Goal: Task Accomplishment & Management: Manage account settings

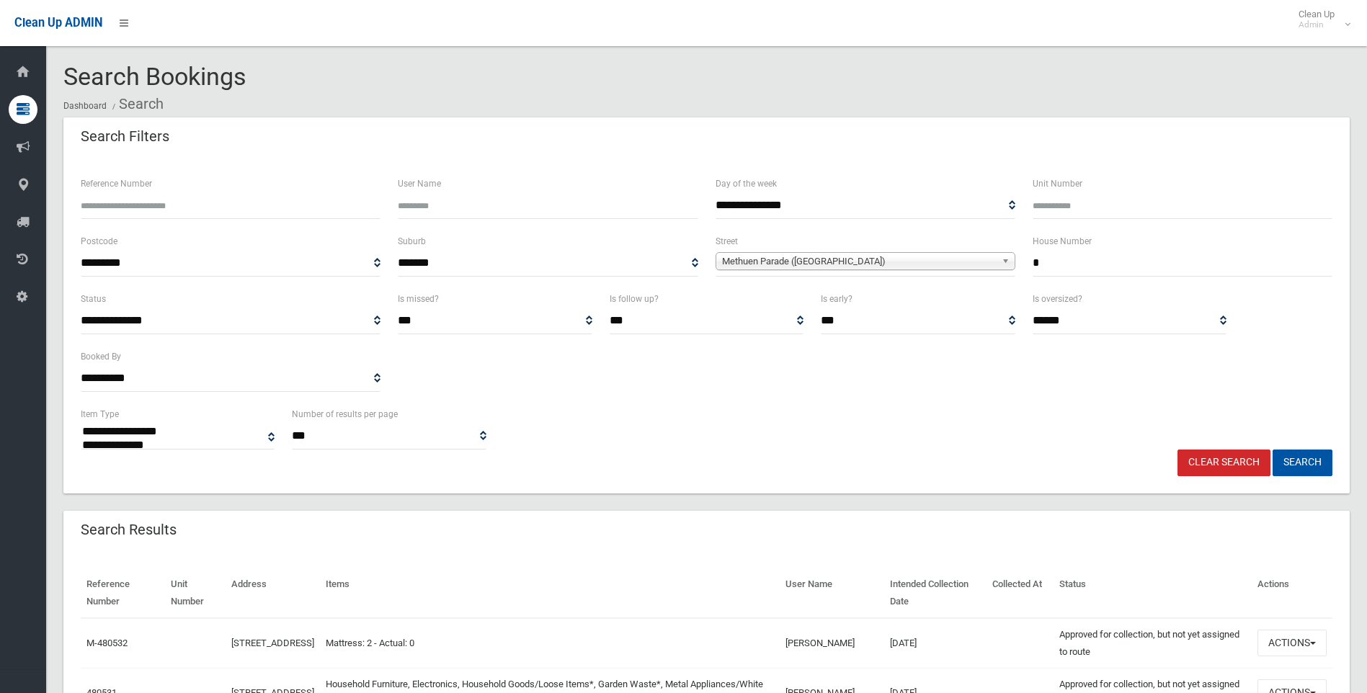
select select
drag, startPoint x: 1118, startPoint y: 265, endPoint x: 894, endPoint y: 265, distance: 224.9
click at [894, 265] on div "**********" at bounding box center [706, 262] width 1269 height 58
type input "**"
click at [866, 261] on span "Methuen Parade ([GEOGRAPHIC_DATA])" at bounding box center [859, 261] width 274 height 17
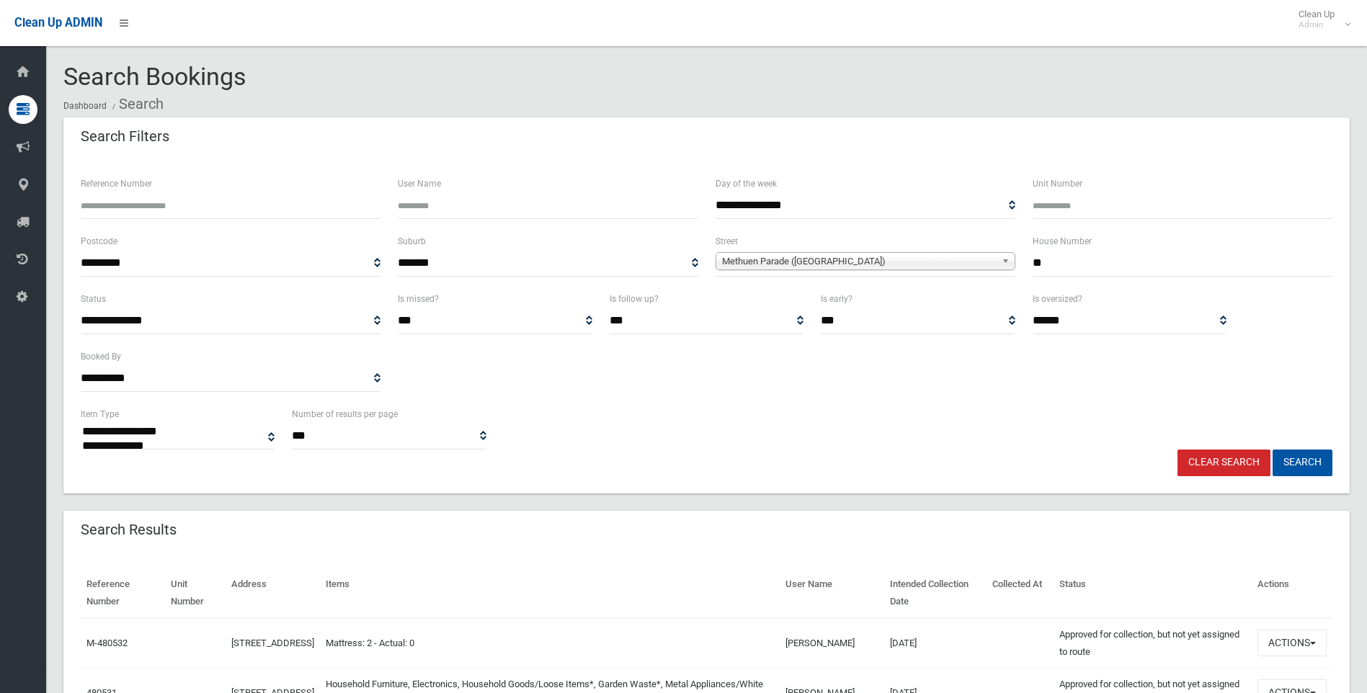
scroll to position [25627, 0]
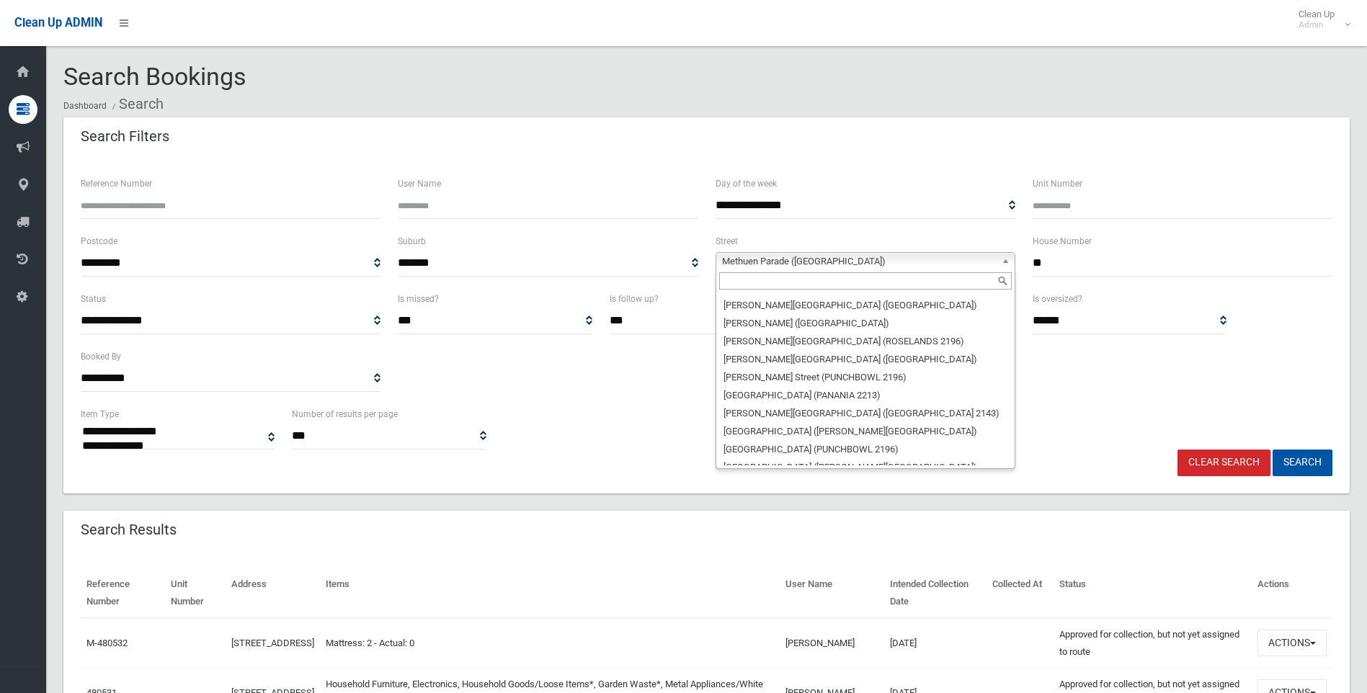
click at [795, 290] on input "text" at bounding box center [865, 280] width 293 height 17
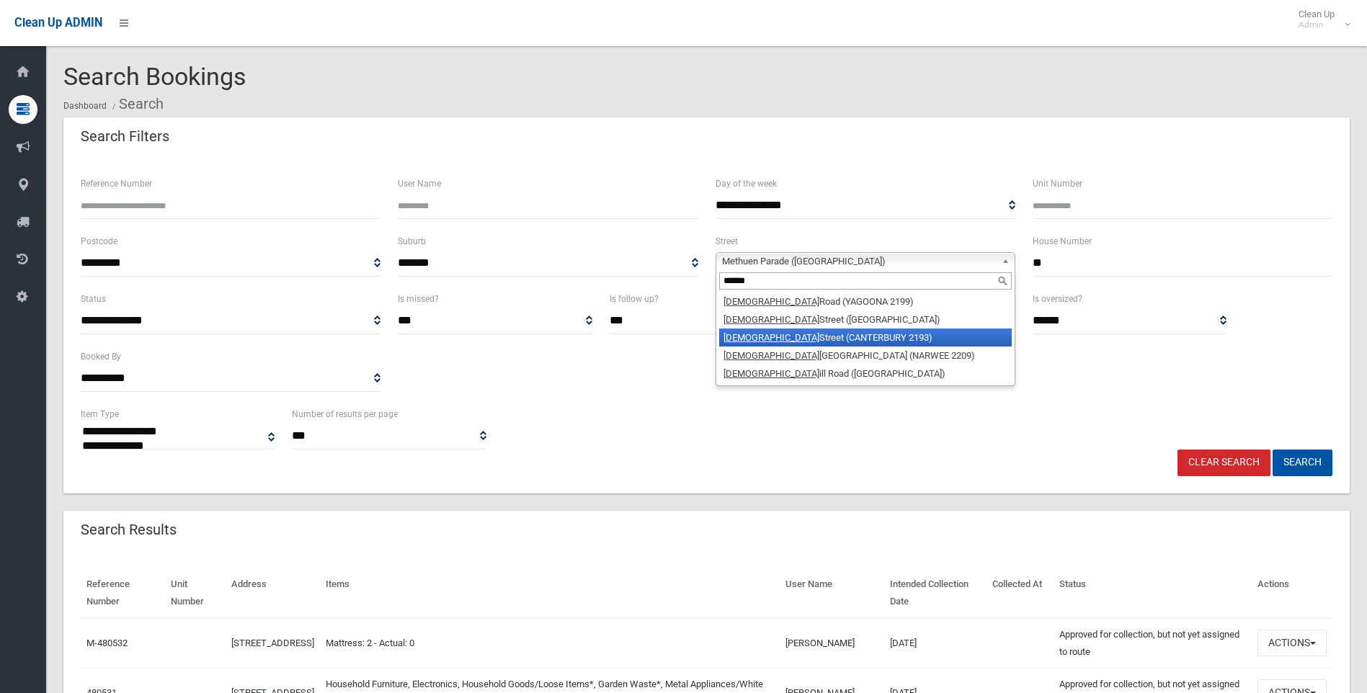
type input "******"
click at [828, 332] on li "Church Street (CANTERBURY 2193)" at bounding box center [865, 338] width 293 height 18
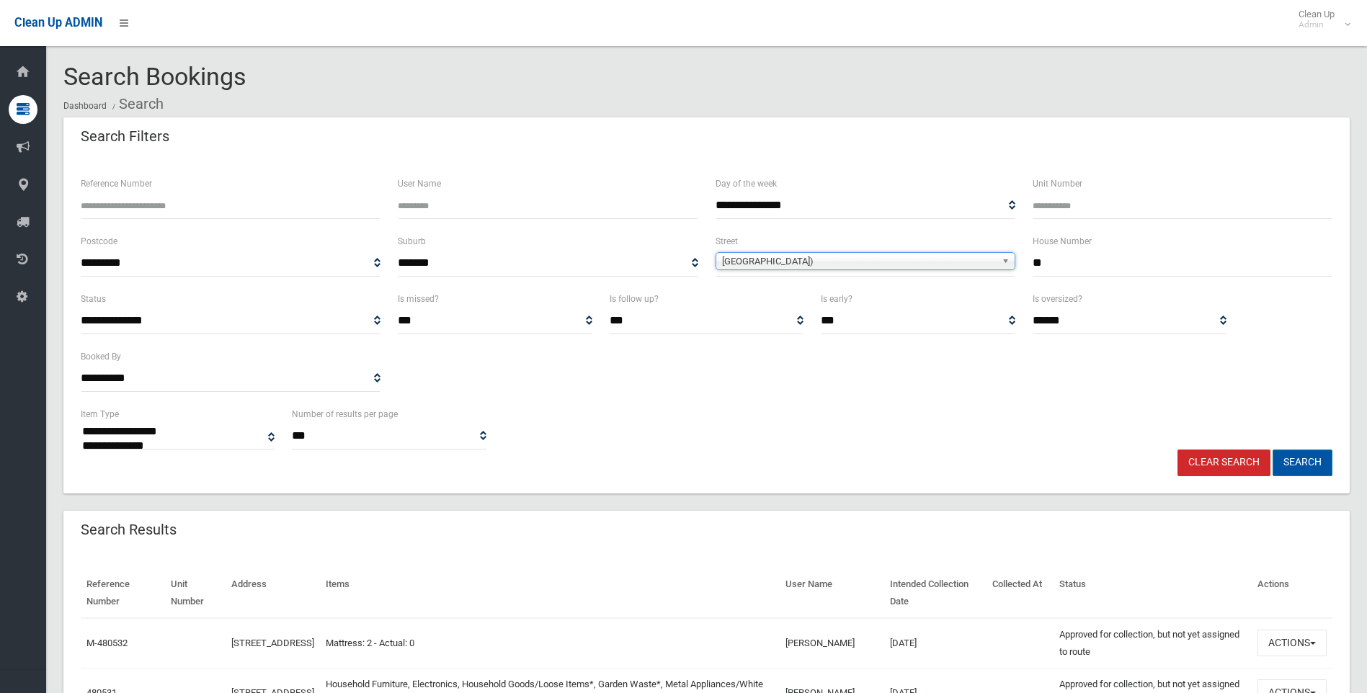
click at [1315, 463] on button "Search" at bounding box center [1303, 463] width 60 height 27
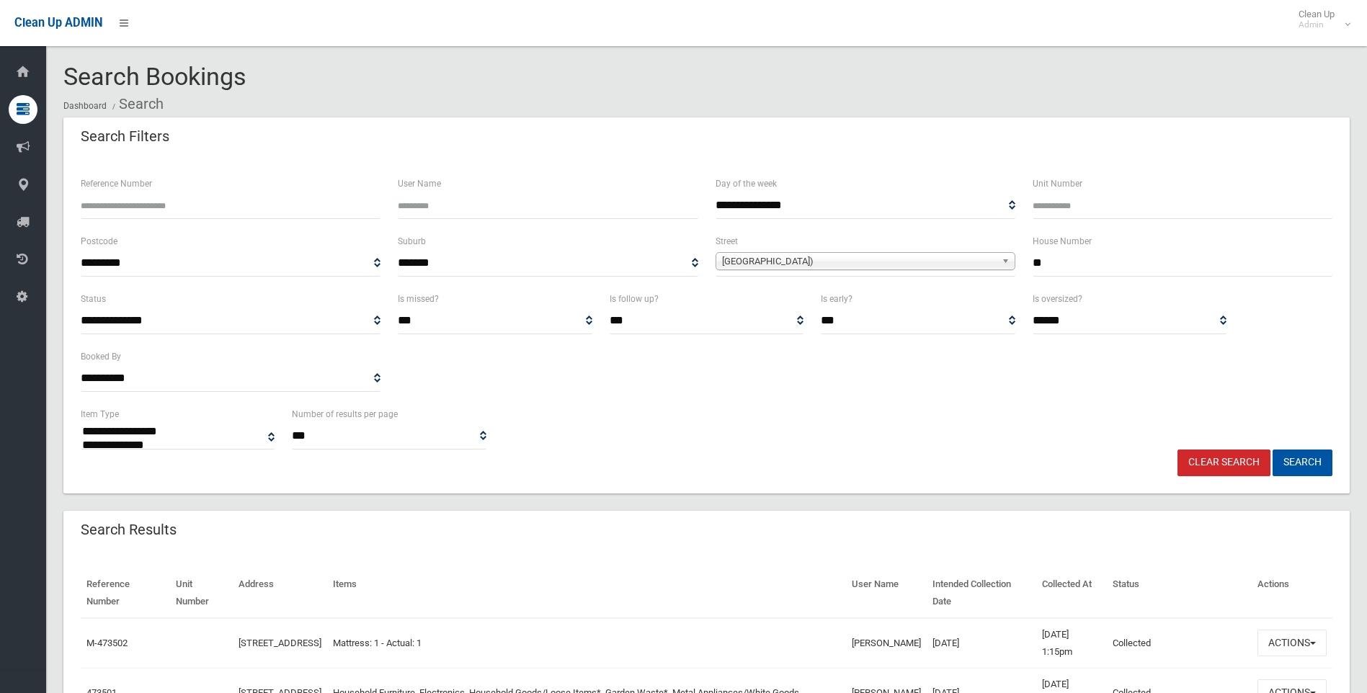
select select
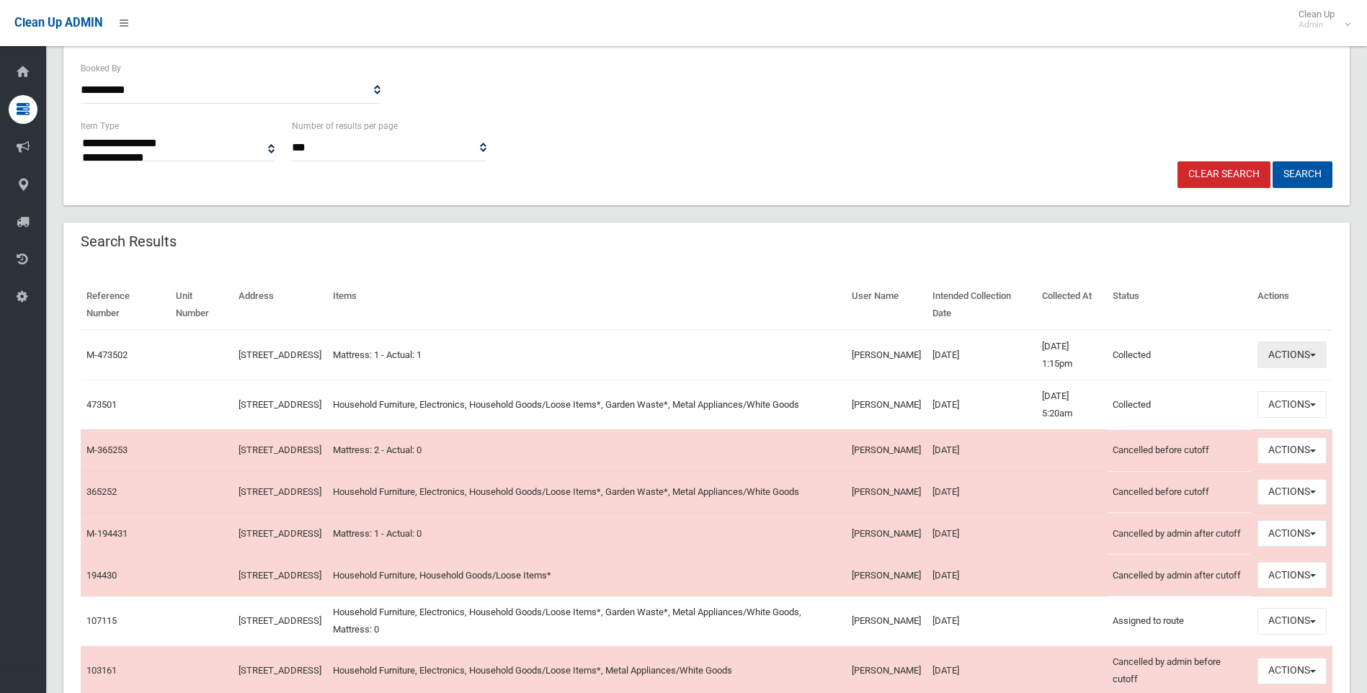
click at [1294, 352] on button "Actions" at bounding box center [1292, 355] width 69 height 27
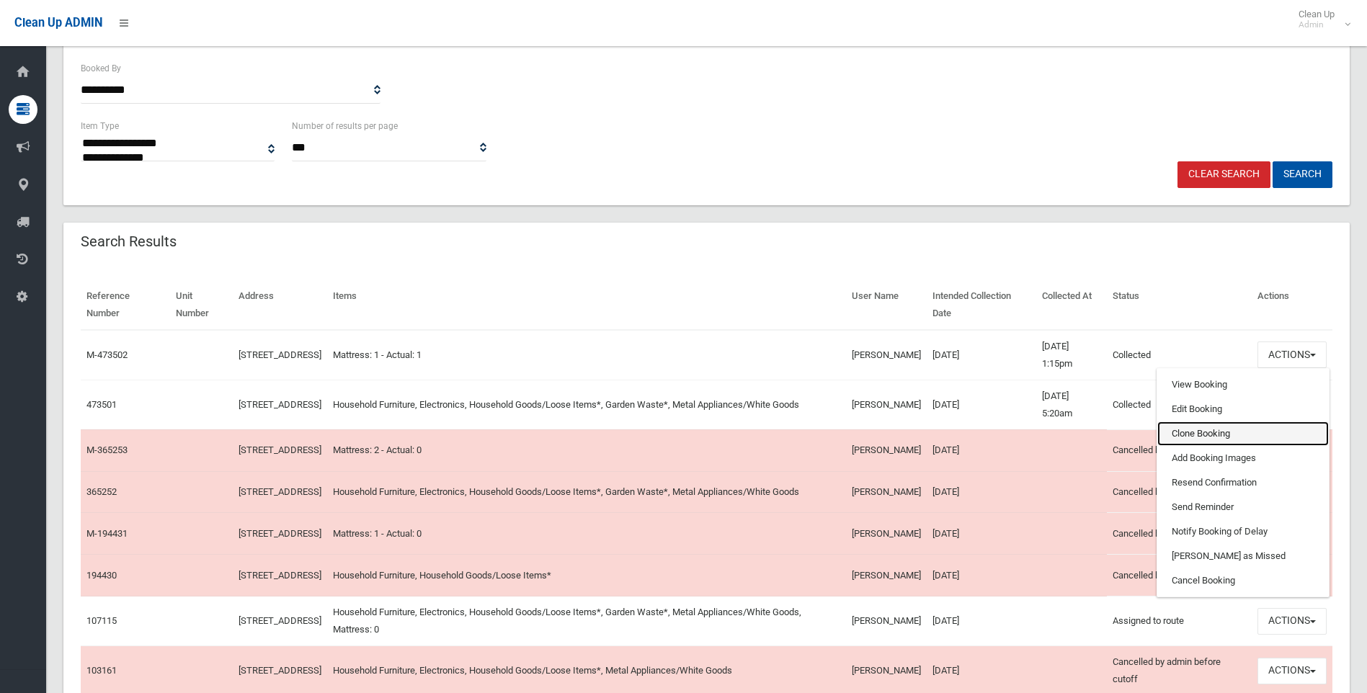
click at [1189, 431] on link "Clone Booking" at bounding box center [1243, 434] width 172 height 25
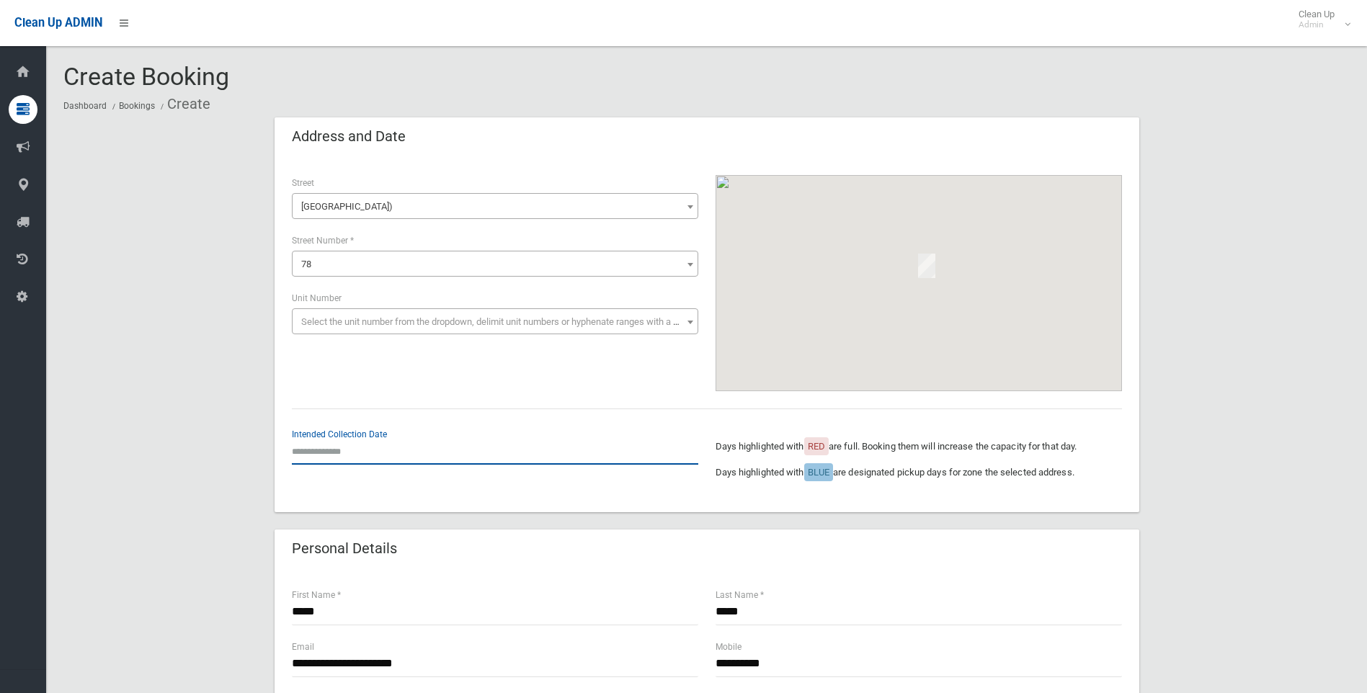
click at [329, 450] on input "text" at bounding box center [495, 451] width 406 height 27
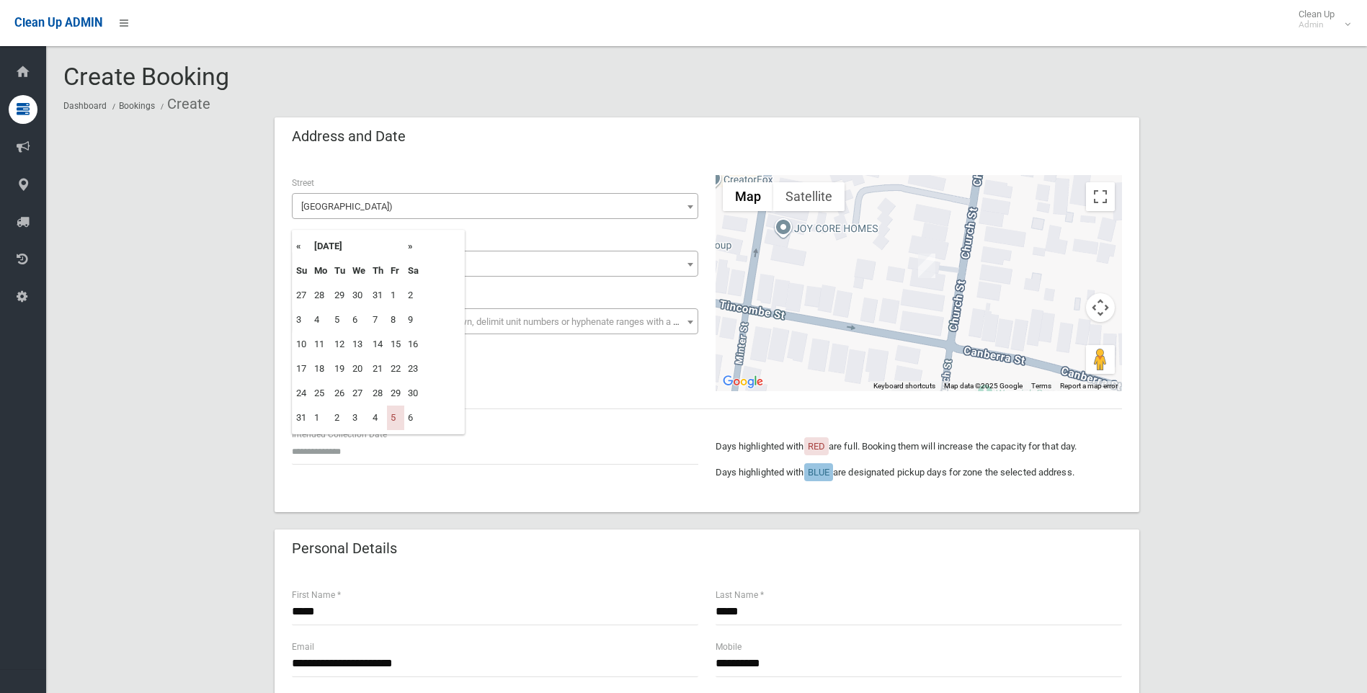
click at [414, 249] on th "»" at bounding box center [413, 246] width 18 height 25
click at [400, 344] on td "19" at bounding box center [395, 344] width 17 height 25
type input "**********"
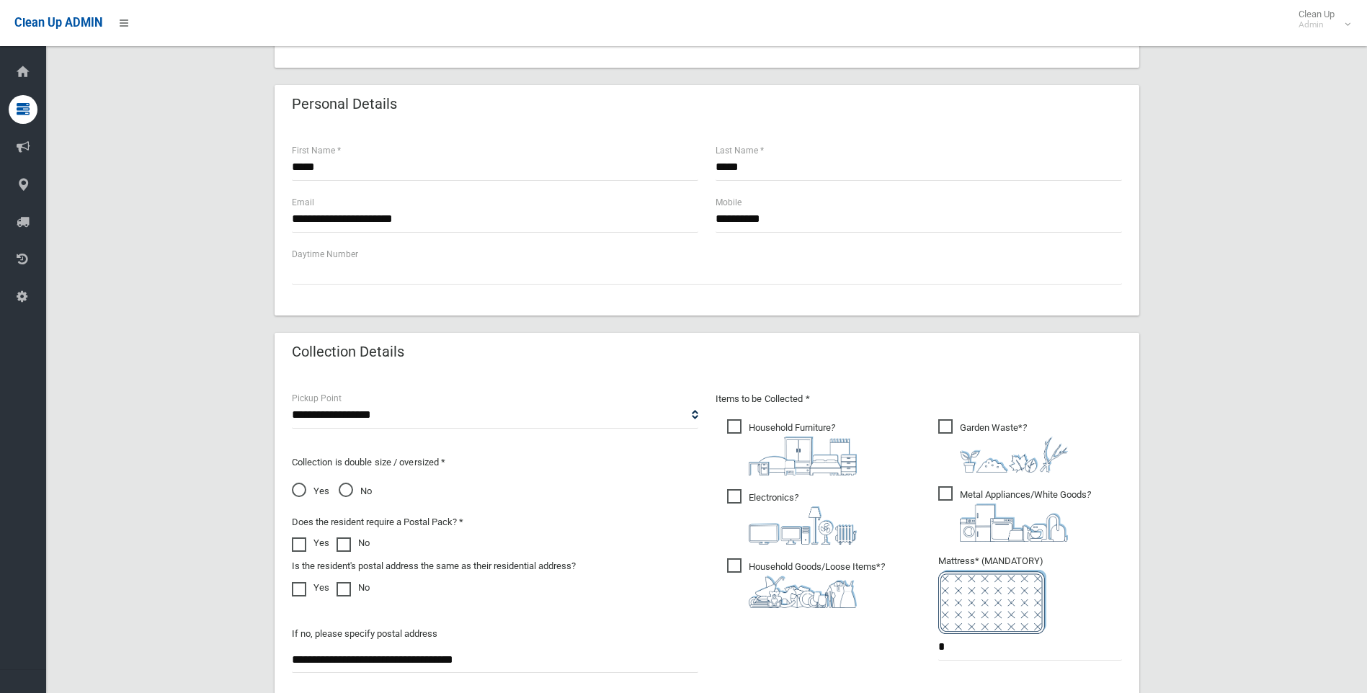
scroll to position [577, 0]
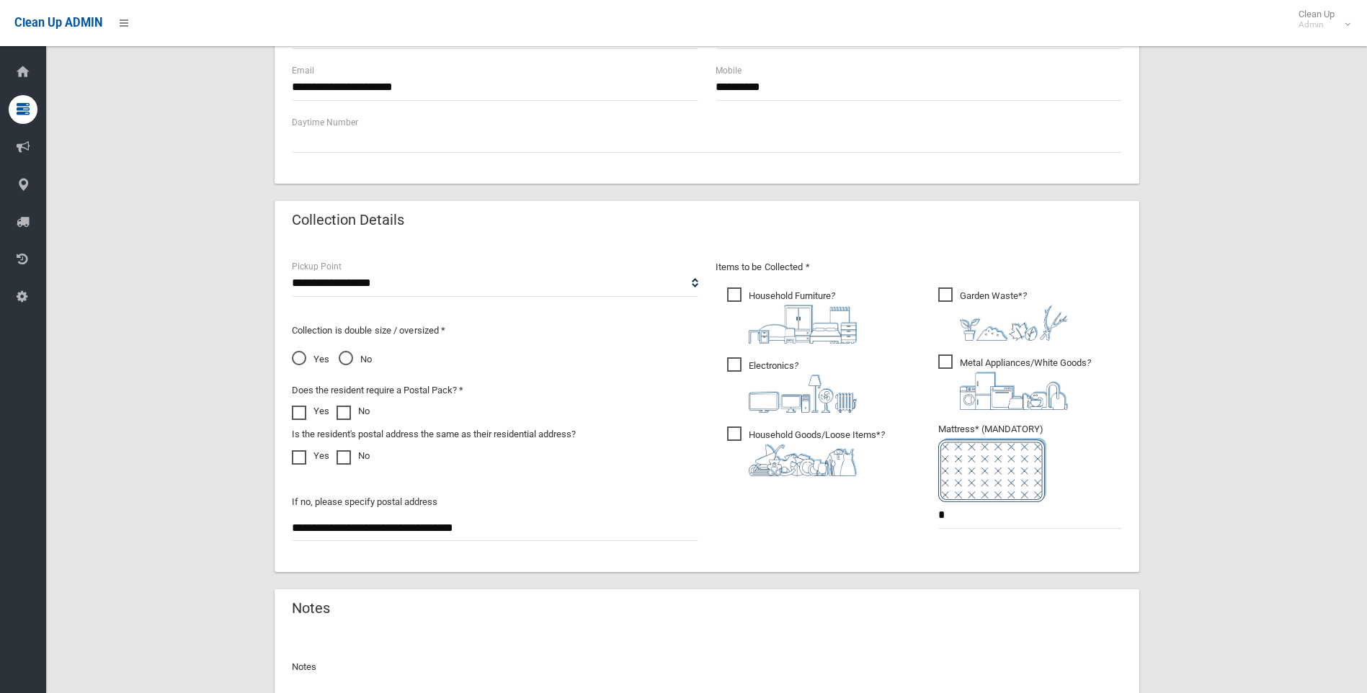
click at [348, 355] on span "No" at bounding box center [355, 359] width 33 height 17
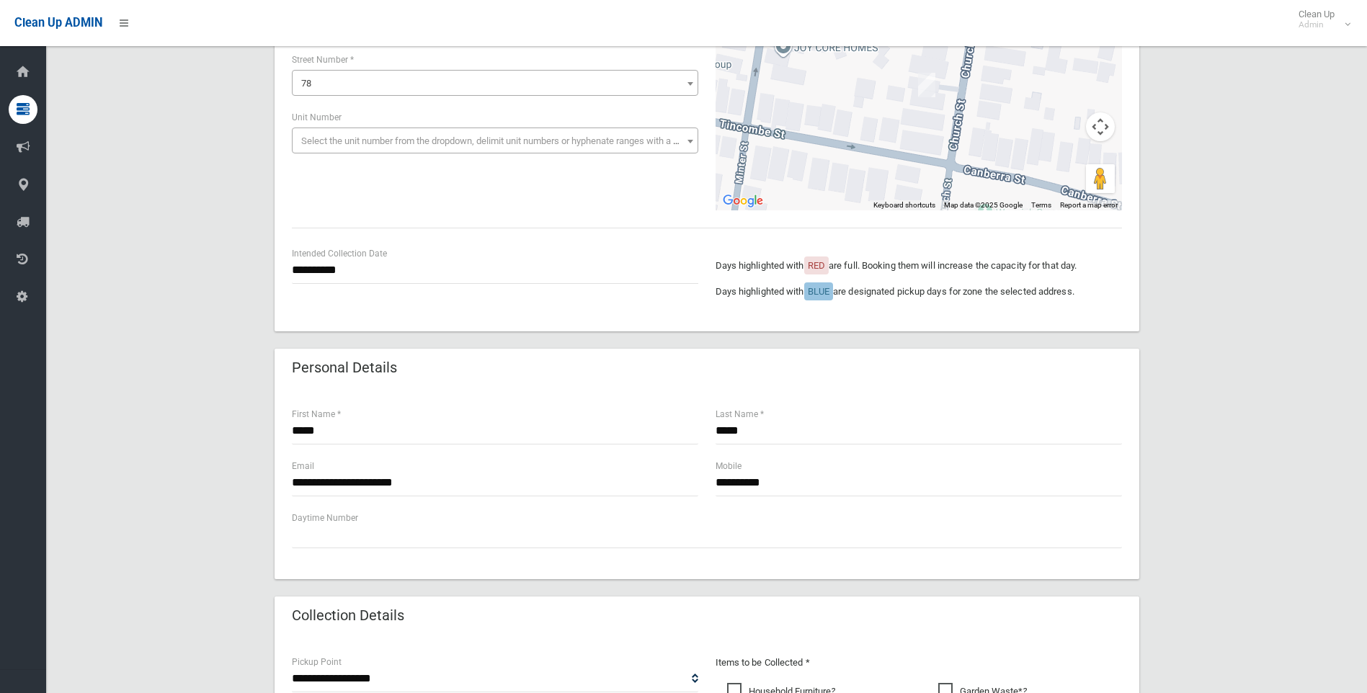
scroll to position [144, 0]
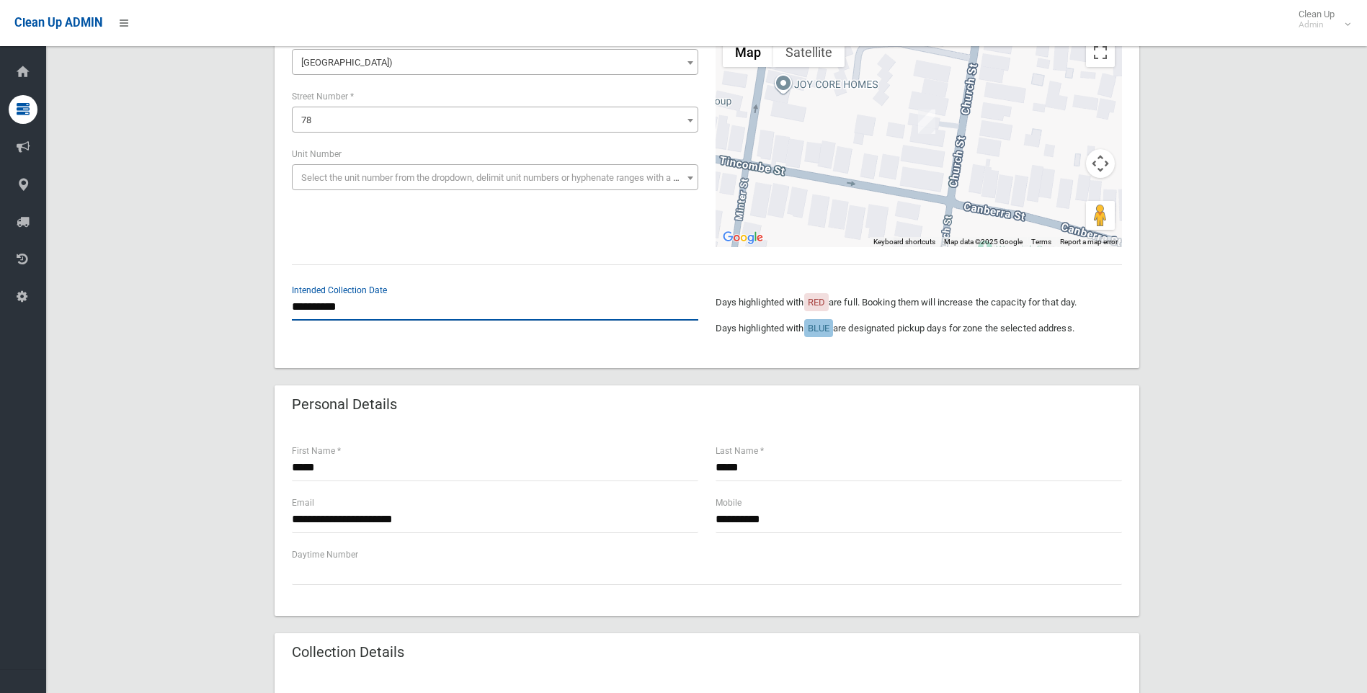
click at [370, 312] on input "**********" at bounding box center [495, 307] width 406 height 27
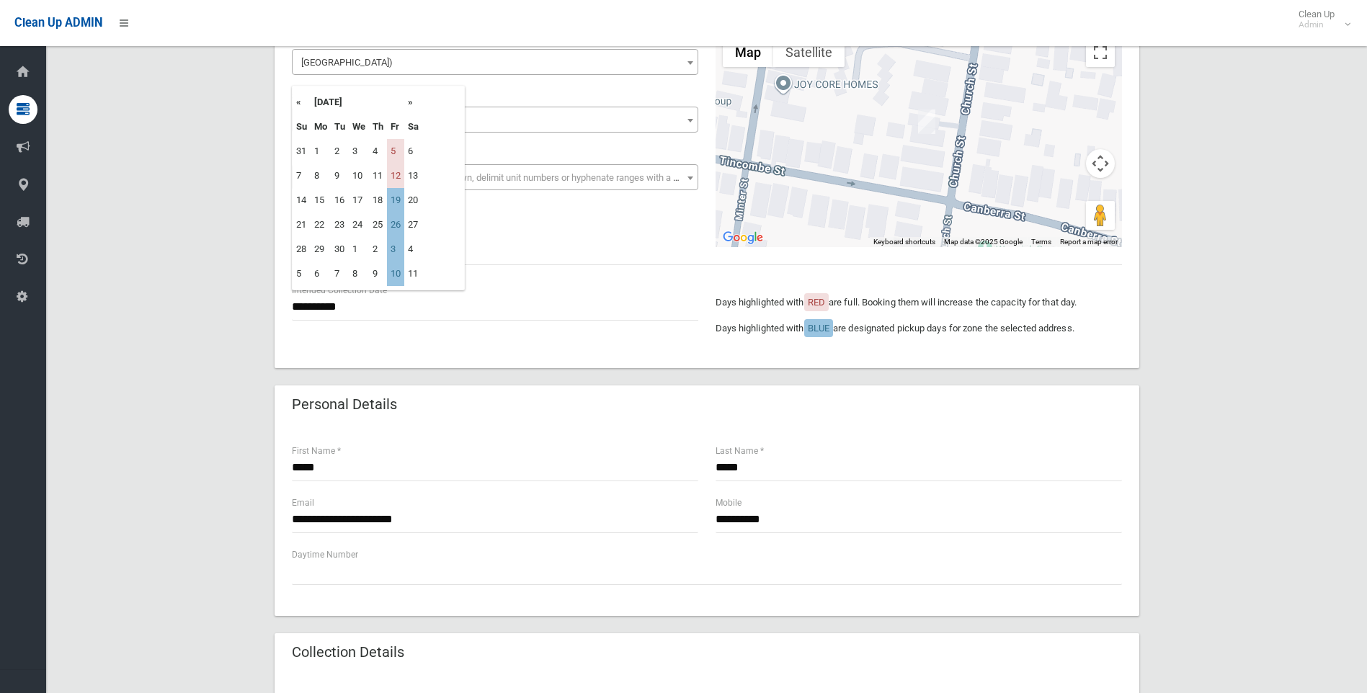
click at [444, 343] on div "**********" at bounding box center [707, 317] width 848 height 68
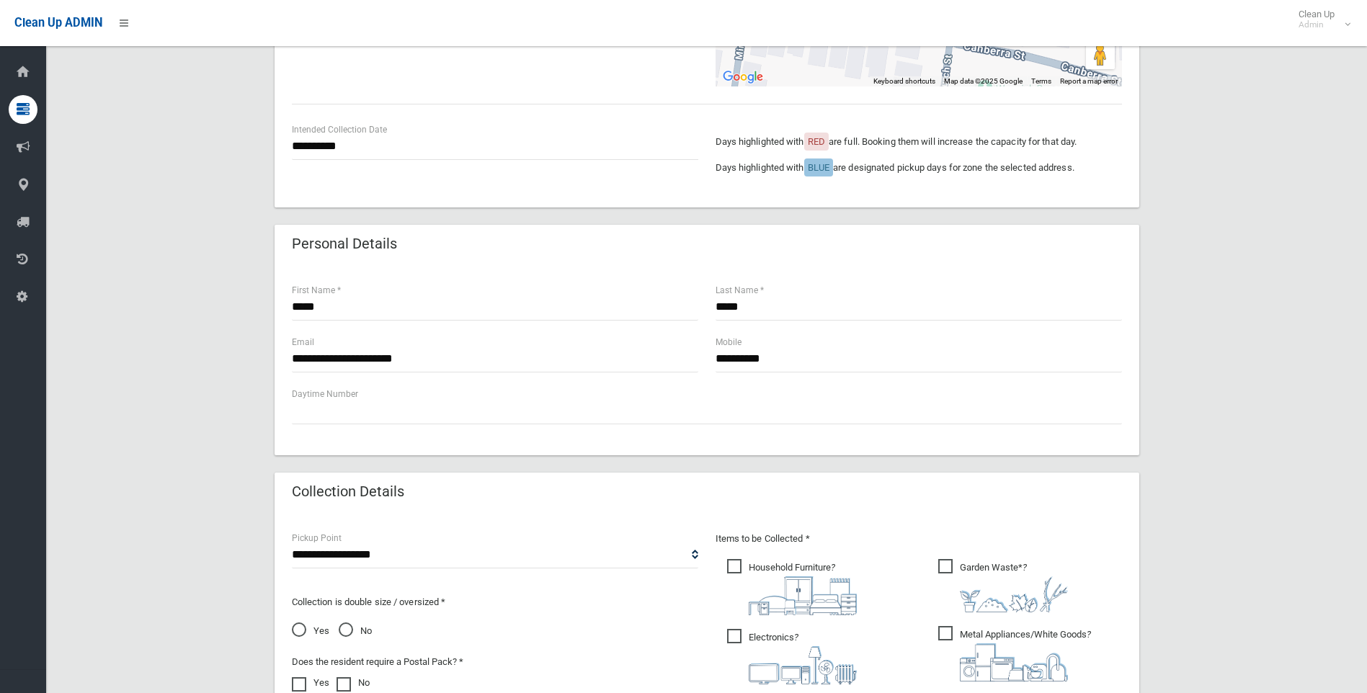
scroll to position [288, 0]
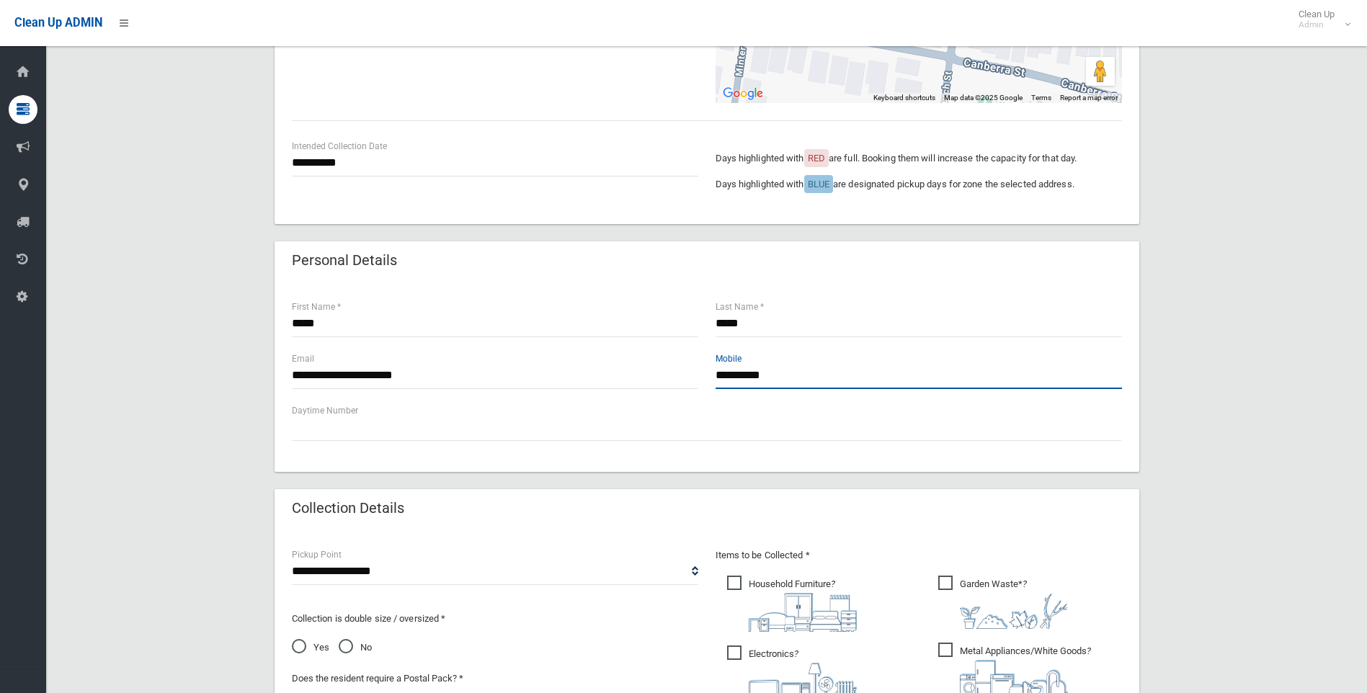
drag, startPoint x: 799, startPoint y: 370, endPoint x: 604, endPoint y: 370, distance: 194.6
click at [604, 370] on div "**********" at bounding box center [707, 377] width 848 height 52
paste input "**********"
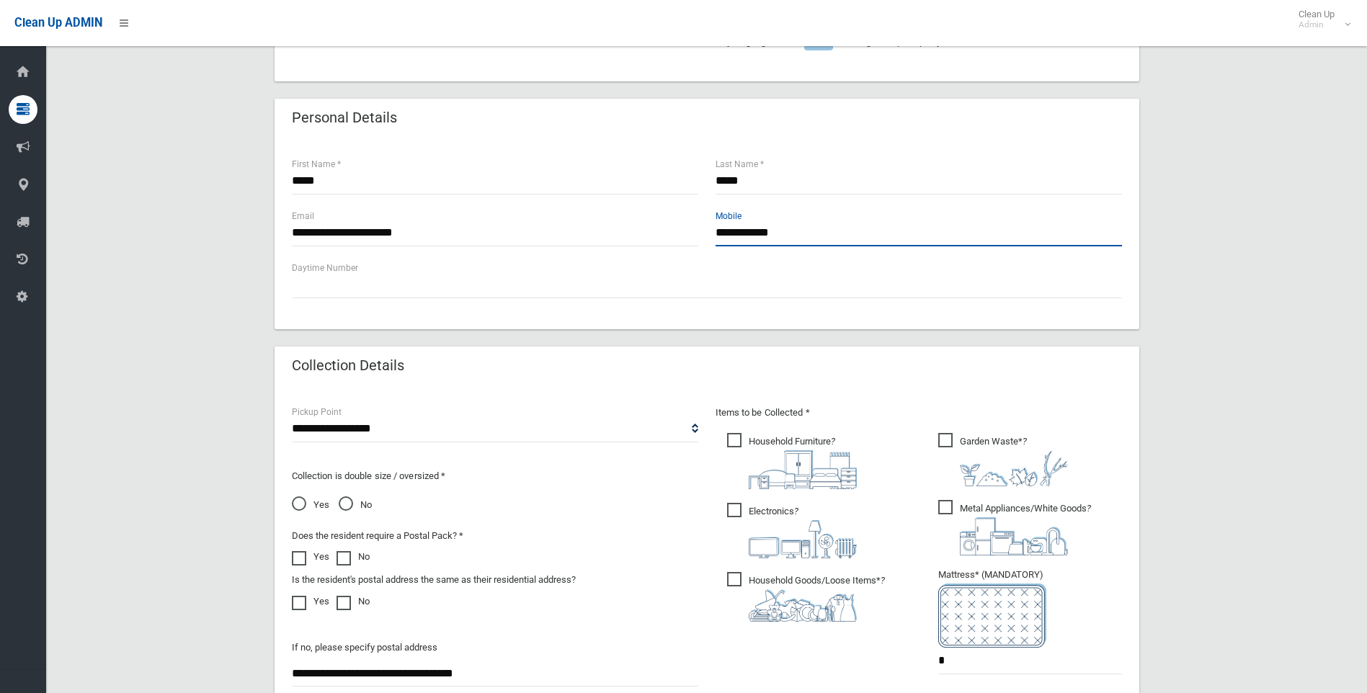
scroll to position [721, 0]
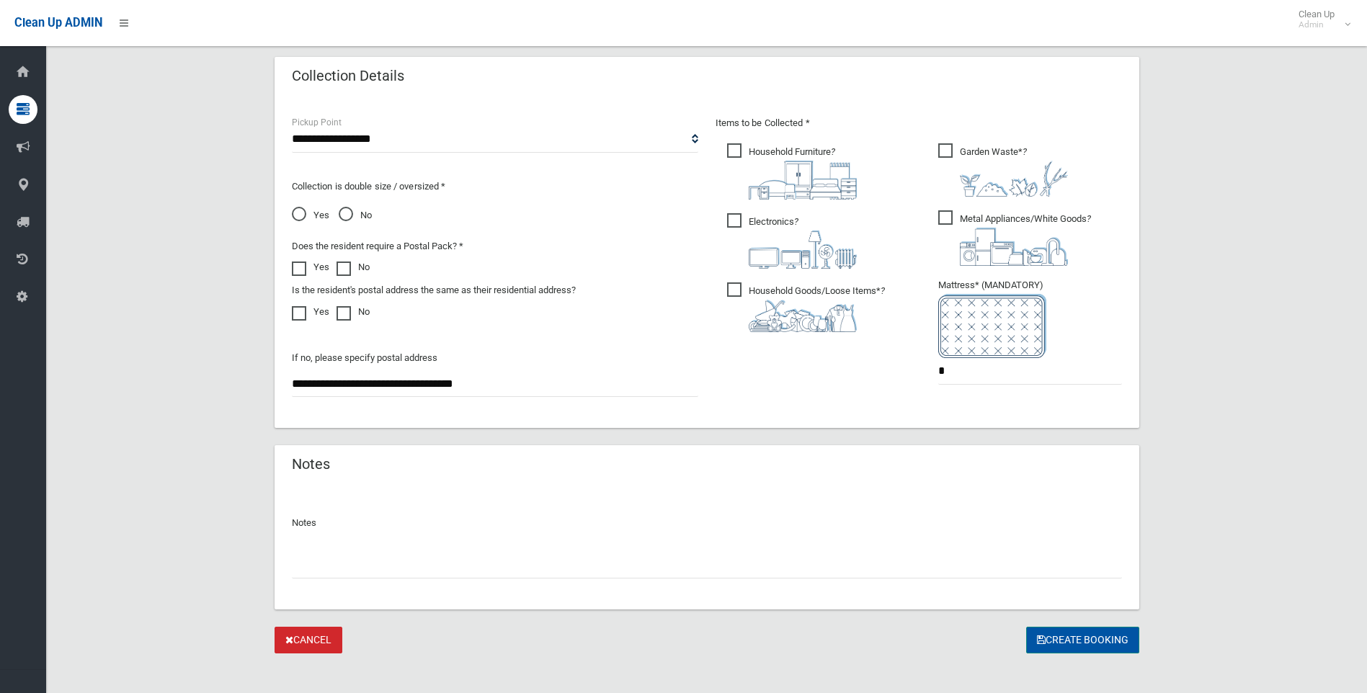
type input "**********"
click at [1121, 639] on button "Create Booking" at bounding box center [1082, 640] width 113 height 27
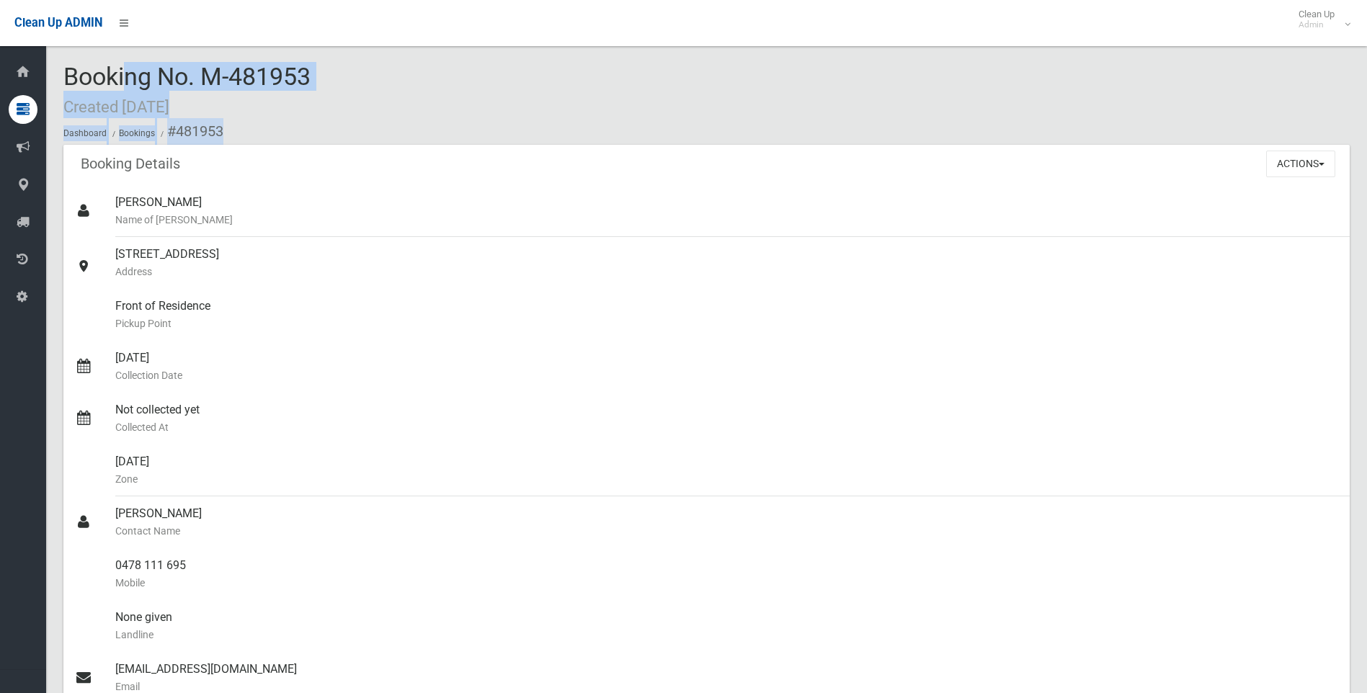
drag, startPoint x: 392, startPoint y: 125, endPoint x: 50, endPoint y: 61, distance: 347.7
click at [50, 61] on div "Booking No. M-481953 Created [DATE] Dashboard Bookings #481953 Booking Details …" at bounding box center [706, 538] width 1321 height 1043
drag, startPoint x: 50, startPoint y: 61, endPoint x: 332, endPoint y: 108, distance: 285.1
click at [332, 107] on div "Booking No. M-481953 Created [DATE] Dashboard Bookings #481953" at bounding box center [706, 103] width 1286 height 81
drag, startPoint x: 345, startPoint y: 140, endPoint x: 68, endPoint y: 79, distance: 284.1
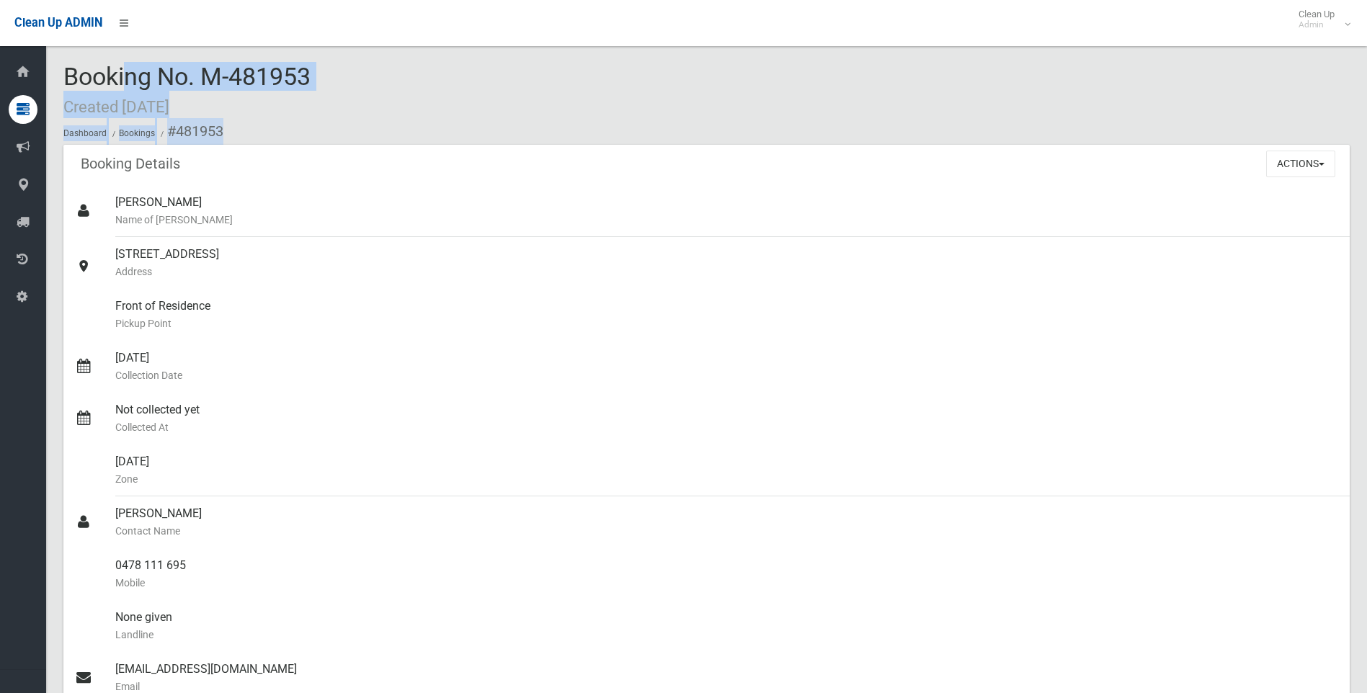
click at [68, 79] on div "Booking No. M-481953 Created 29/08/2025 Dashboard Bookings #481953" at bounding box center [706, 103] width 1286 height 81
drag, startPoint x: 68, startPoint y: 79, endPoint x: 250, endPoint y: 116, distance: 186.1
click at [250, 116] on div "Booking No. M-481953 Created 29/08/2025 Dashboard Bookings #481953" at bounding box center [706, 103] width 1286 height 81
drag, startPoint x: 293, startPoint y: 141, endPoint x: 50, endPoint y: 68, distance: 253.5
click at [50, 68] on section "Booking No. M-481953 Created 29/08/2025 Dashboard Bookings #481953 Booking Deta…" at bounding box center [706, 561] width 1321 height 997
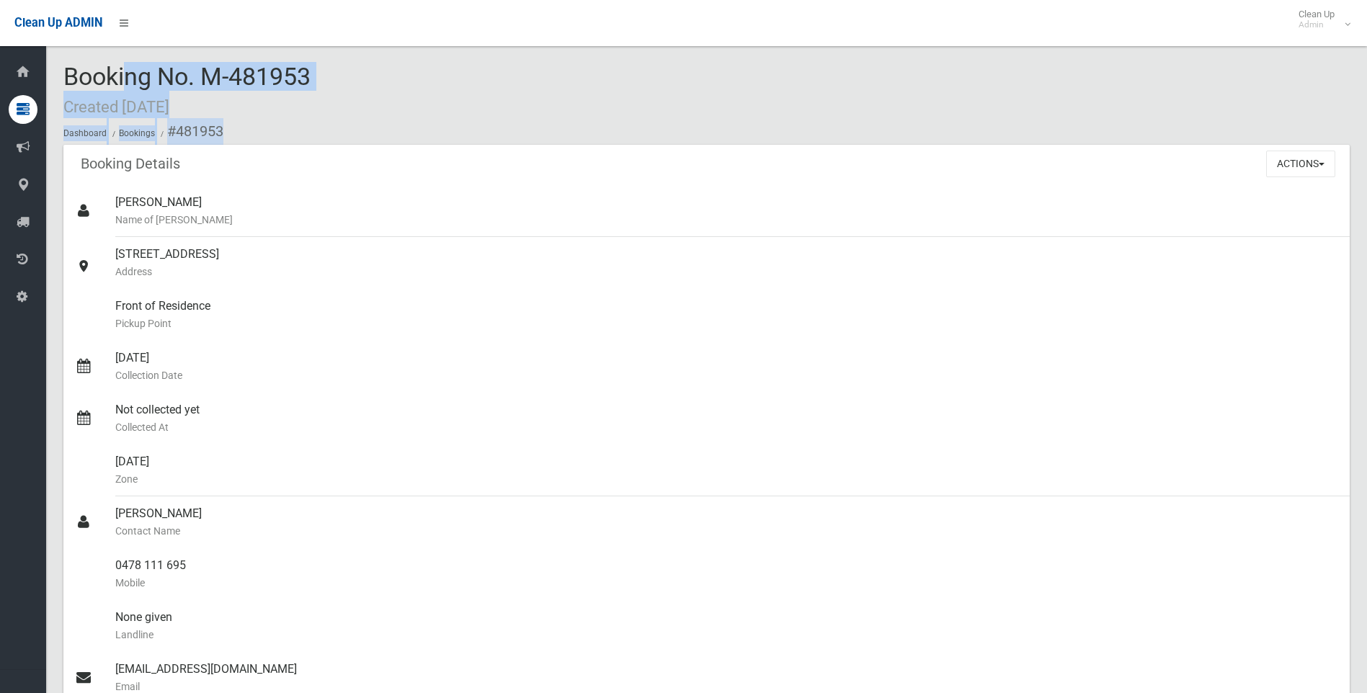
drag, startPoint x: 50, startPoint y: 68, endPoint x: 239, endPoint y: 115, distance: 193.8
click at [239, 115] on div "Booking No. M-481953 Created 29/08/2025 Dashboard Bookings #481953" at bounding box center [706, 103] width 1286 height 81
drag, startPoint x: 287, startPoint y: 133, endPoint x: 67, endPoint y: 71, distance: 228.4
click at [67, 71] on div "Booking No. M-481953 Created 29/08/2025 Dashboard Bookings #481953" at bounding box center [706, 103] width 1286 height 81
drag, startPoint x: 67, startPoint y: 71, endPoint x: 217, endPoint y: 110, distance: 154.9
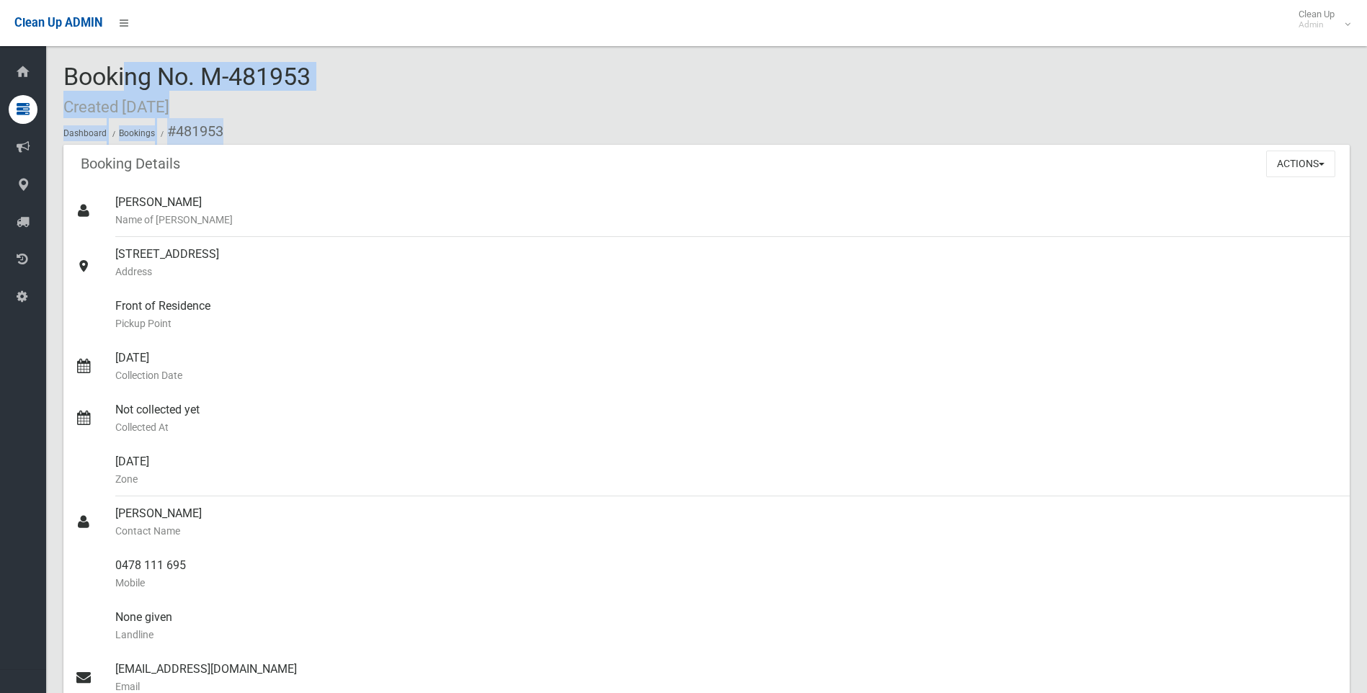
click at [217, 110] on div "Booking No. M-481953 Created 29/08/2025 Dashboard Bookings #481953" at bounding box center [706, 103] width 1286 height 81
drag, startPoint x: 268, startPoint y: 126, endPoint x: 56, endPoint y: 63, distance: 221.2
click at [56, 63] on div "Booking No. M-481953 Created 29/08/2025 Dashboard Bookings #481953 Booking Deta…" at bounding box center [706, 538] width 1321 height 1043
drag, startPoint x: 56, startPoint y: 63, endPoint x: 257, endPoint y: 117, distance: 208.4
click at [257, 117] on div "Booking No. M-481953 Created 29/08/2025 Dashboard Bookings #481953" at bounding box center [706, 103] width 1286 height 81
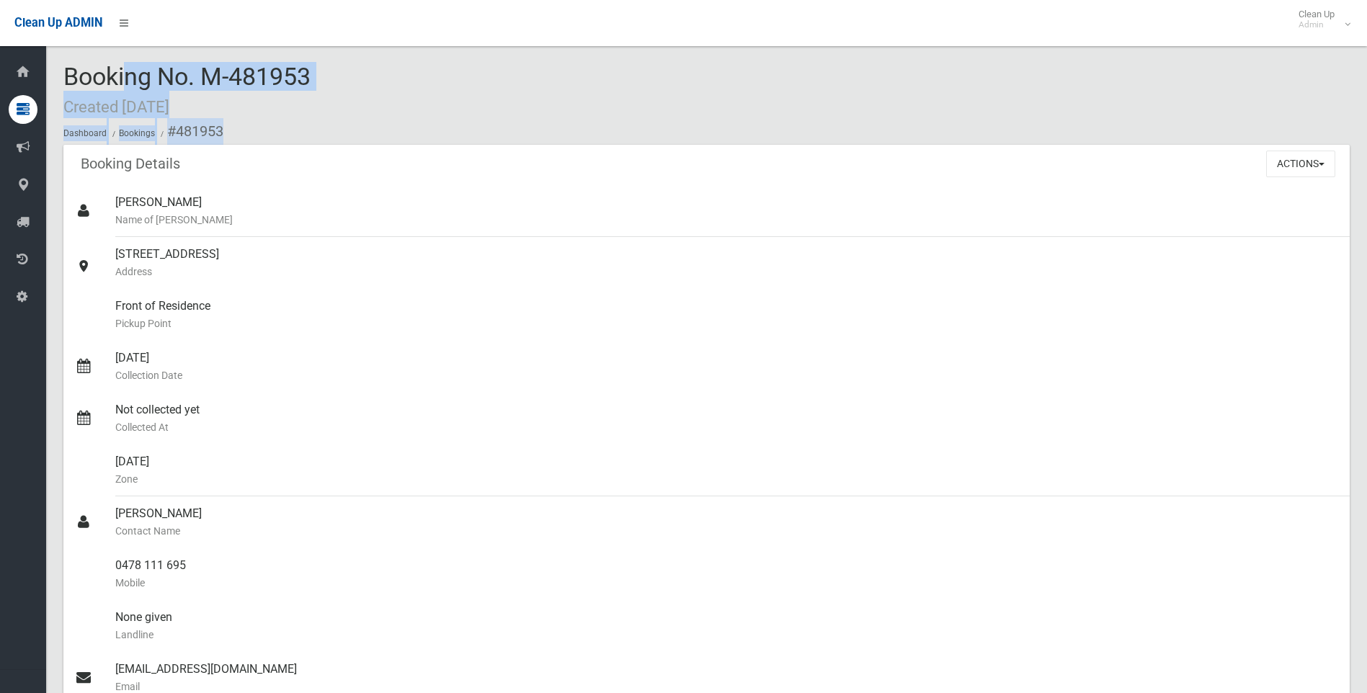
drag, startPoint x: 264, startPoint y: 124, endPoint x: 62, endPoint y: 61, distance: 211.3
click at [62, 61] on div "Booking No. M-481953 Created 29/08/2025 Dashboard Bookings #481953 Booking Deta…" at bounding box center [706, 538] width 1321 height 1043
drag, startPoint x: 62, startPoint y: 61, endPoint x: 223, endPoint y: 117, distance: 170.3
click at [213, 115] on div "Booking No. M-481953 Created 29/08/2025 Dashboard Bookings #481953" at bounding box center [706, 103] width 1286 height 81
drag, startPoint x: 290, startPoint y: 126, endPoint x: 55, endPoint y: 72, distance: 241.1
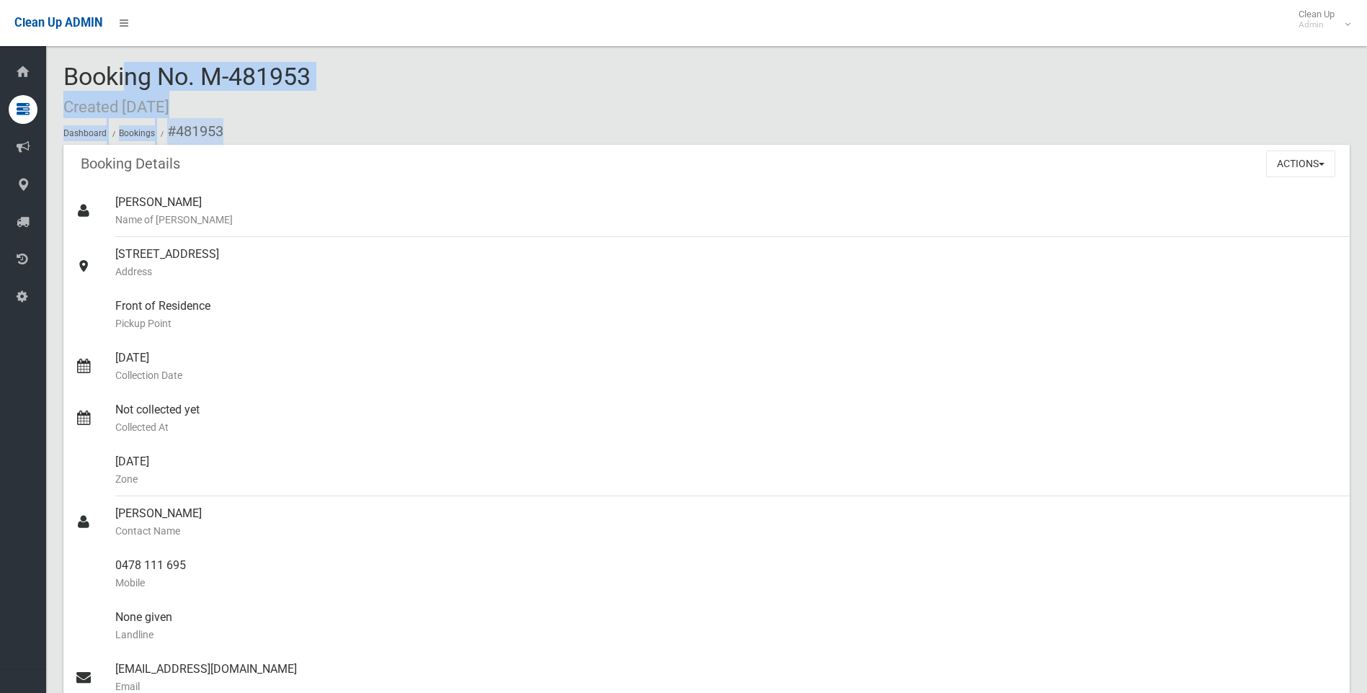
click at [55, 72] on section "Booking No. M-481953 Created 29/08/2025 Dashboard Bookings #481953 Booking Deta…" at bounding box center [706, 561] width 1321 height 997
drag, startPoint x: 55, startPoint y: 72, endPoint x: 217, endPoint y: 104, distance: 164.7
click at [215, 104] on div "Booking No. M-481953 Created 29/08/2025 Dashboard Bookings #481953" at bounding box center [706, 103] width 1286 height 81
drag, startPoint x: 272, startPoint y: 121, endPoint x: 82, endPoint y: 69, distance: 196.5
click at [82, 69] on div "Booking No. M-481953 Created 29/08/2025 Dashboard Bookings #481953" at bounding box center [706, 103] width 1286 height 81
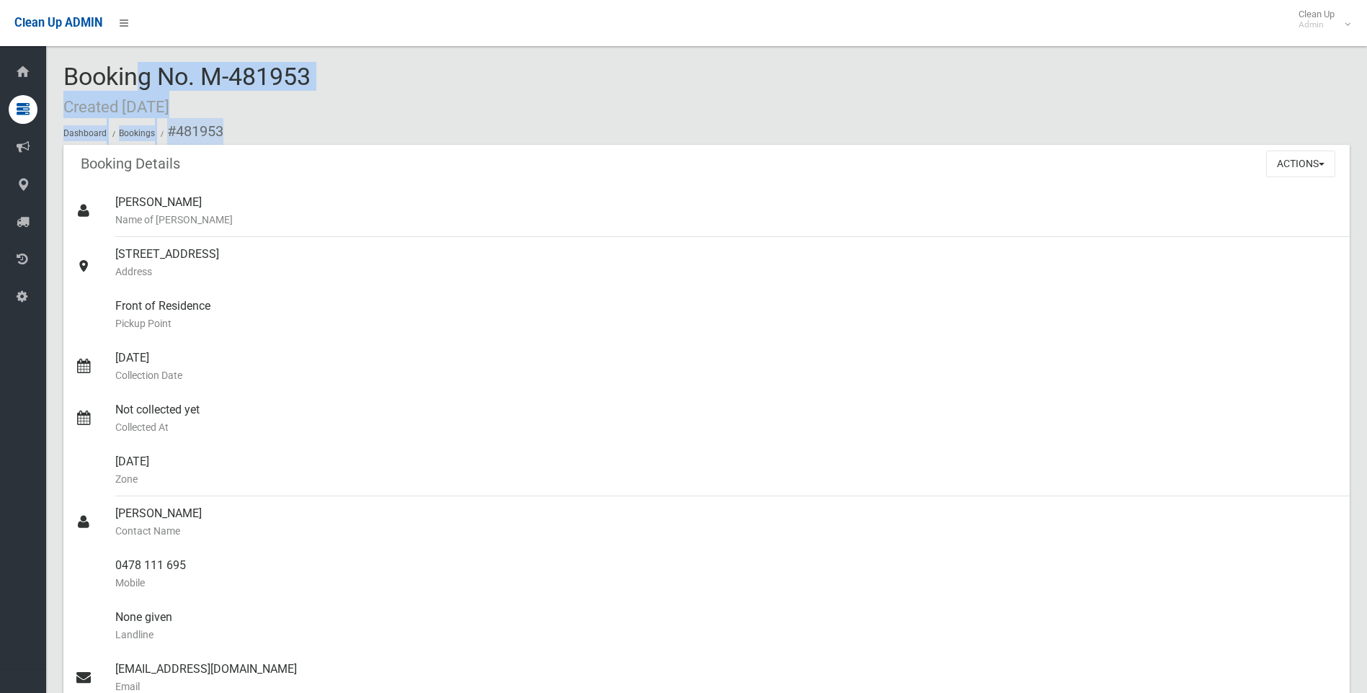
drag, startPoint x: 82, startPoint y: 69, endPoint x: 238, endPoint y: 112, distance: 161.4
click at [238, 112] on div "Booking No. M-481953 Created 29/08/2025 Dashboard Bookings #481953" at bounding box center [706, 103] width 1286 height 81
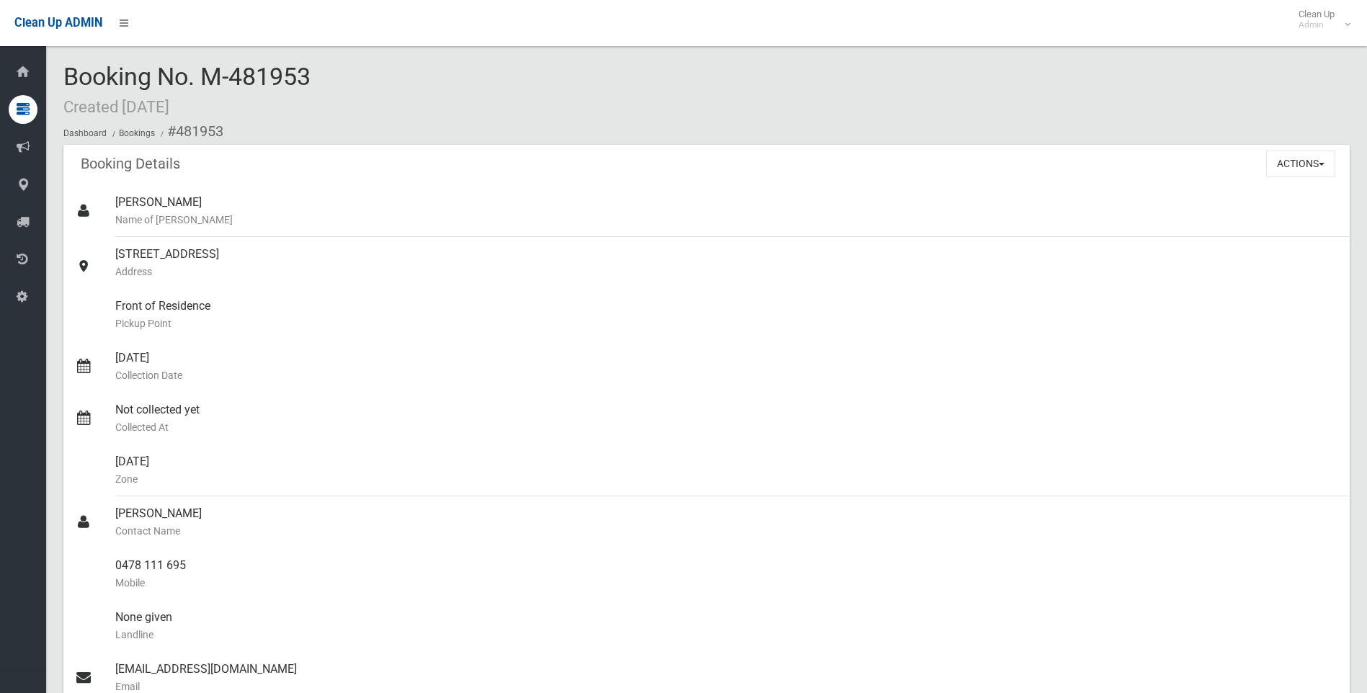
drag, startPoint x: 278, startPoint y: 137, endPoint x: 265, endPoint y: 138, distance: 13.1
click at [265, 138] on ol "Dashboard Bookings #481953" at bounding box center [706, 131] width 1286 height 27
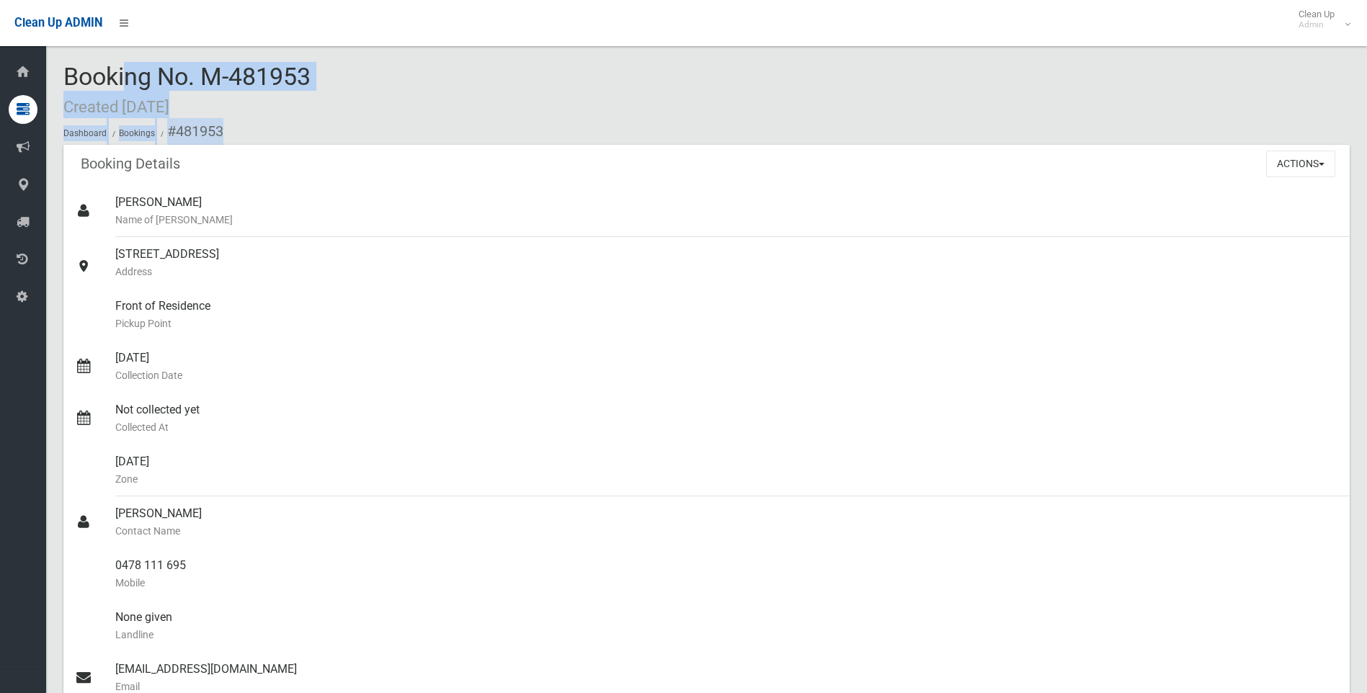
drag, startPoint x: 265, startPoint y: 138, endPoint x: 61, endPoint y: 74, distance: 214.0
click at [61, 74] on section "Booking No. M-481953 Created 29/08/2025 Dashboard Bookings #481953 Booking Deta…" at bounding box center [706, 561] width 1321 height 997
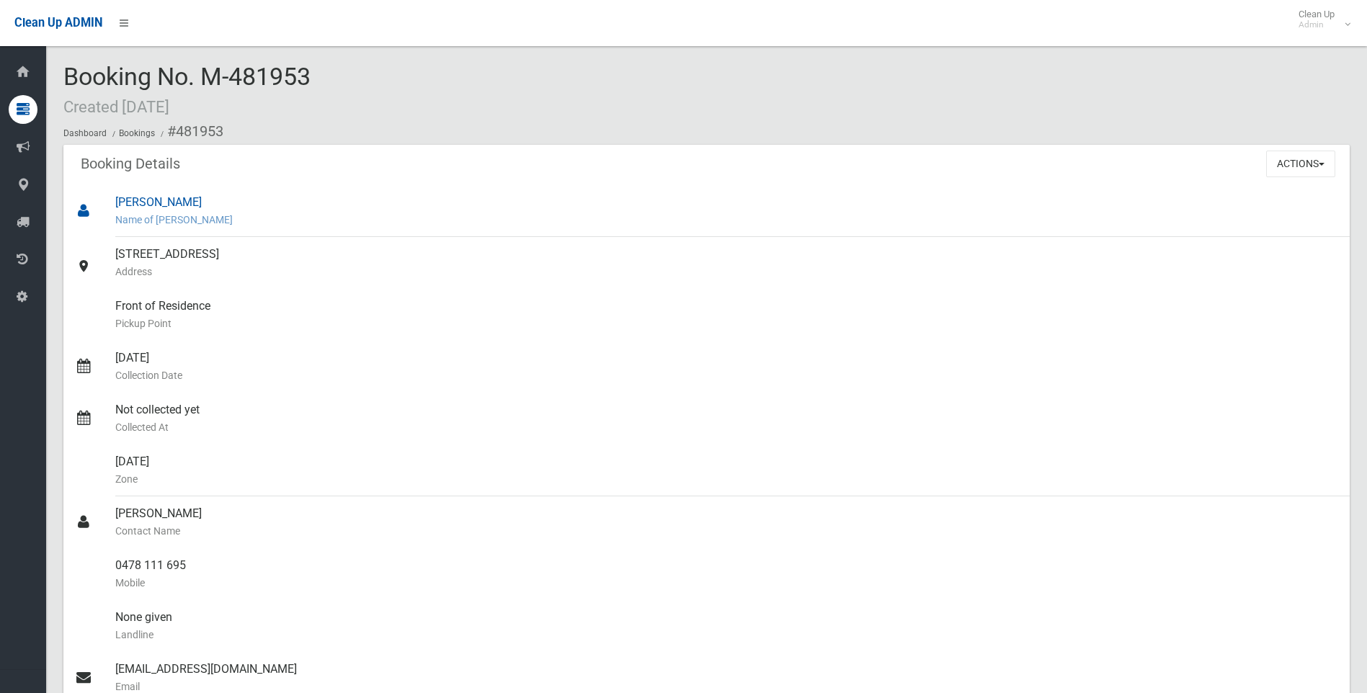
click at [471, 187] on div "Natalie Miller Name of Booker" at bounding box center [726, 211] width 1223 height 52
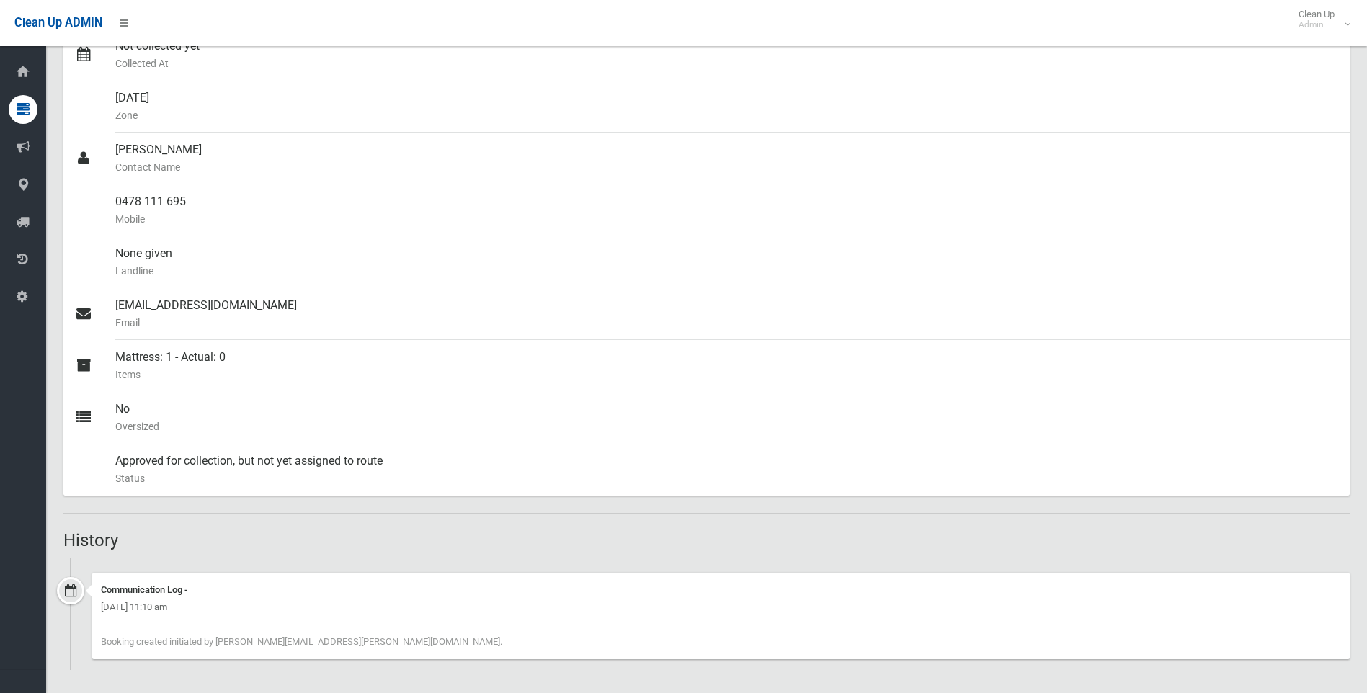
scroll to position [367, 0]
click at [580, 535] on h2 "History" at bounding box center [706, 537] width 1286 height 19
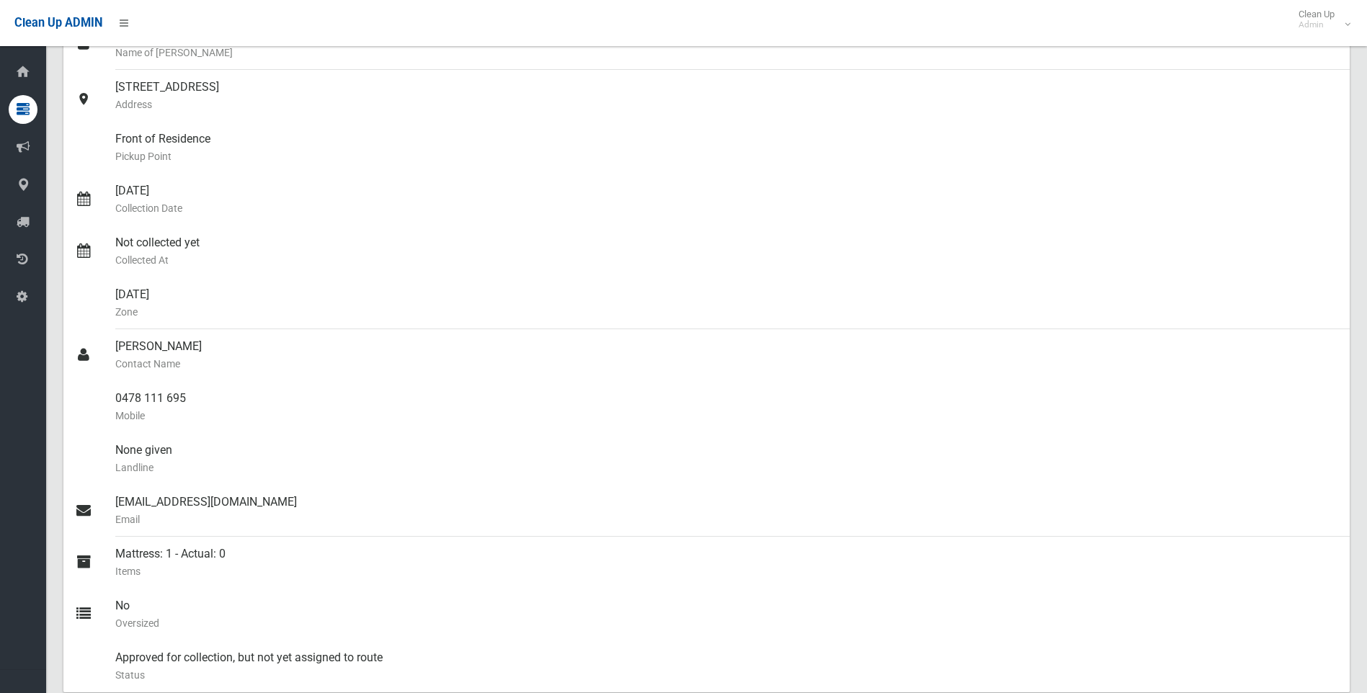
scroll to position [151, 0]
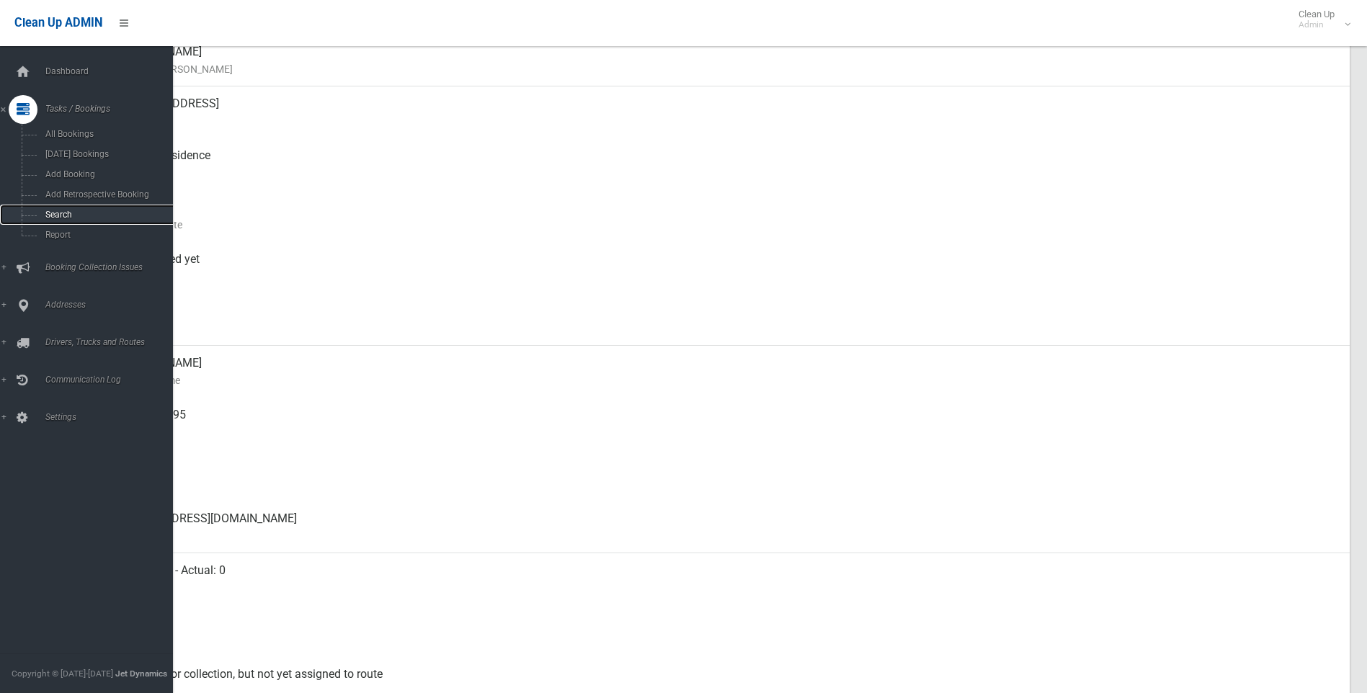
click at [75, 215] on span "Search" at bounding box center [106, 215] width 130 height 10
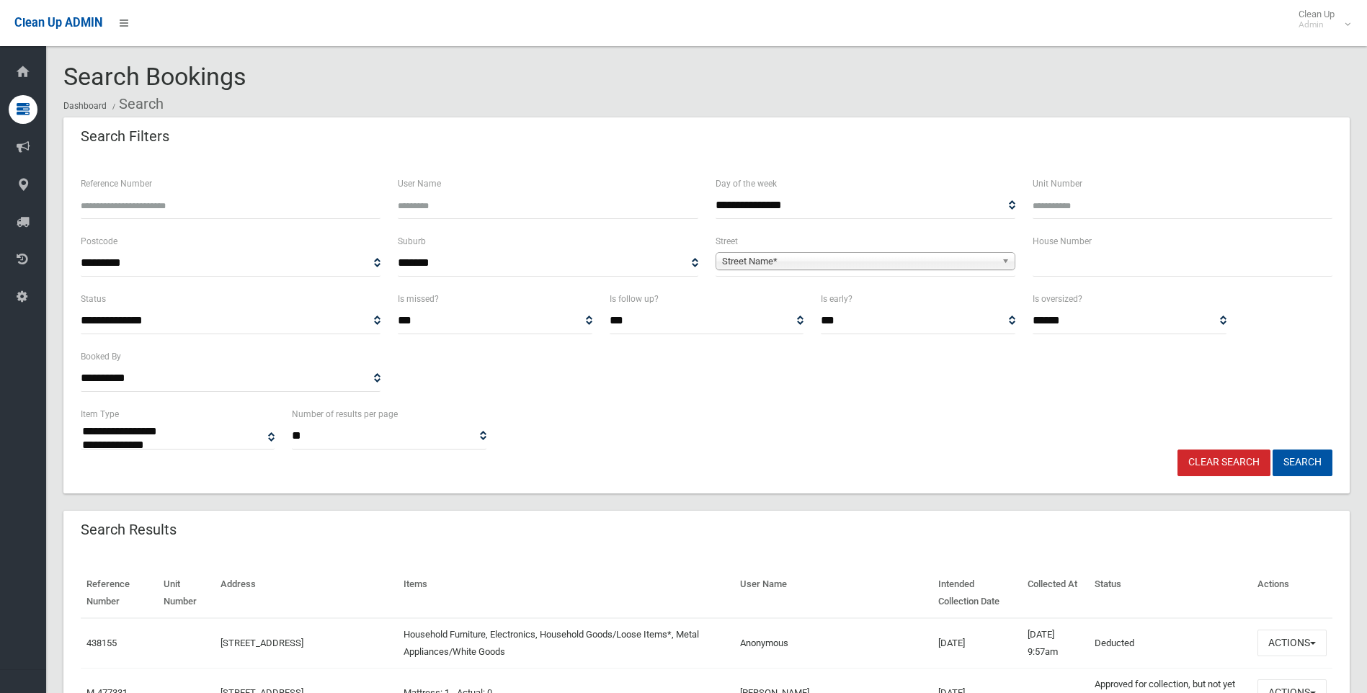
select select
click at [1153, 256] on input "text" at bounding box center [1183, 263] width 300 height 27
type input "*****"
click at [867, 264] on span "Street Name*" at bounding box center [859, 261] width 274 height 17
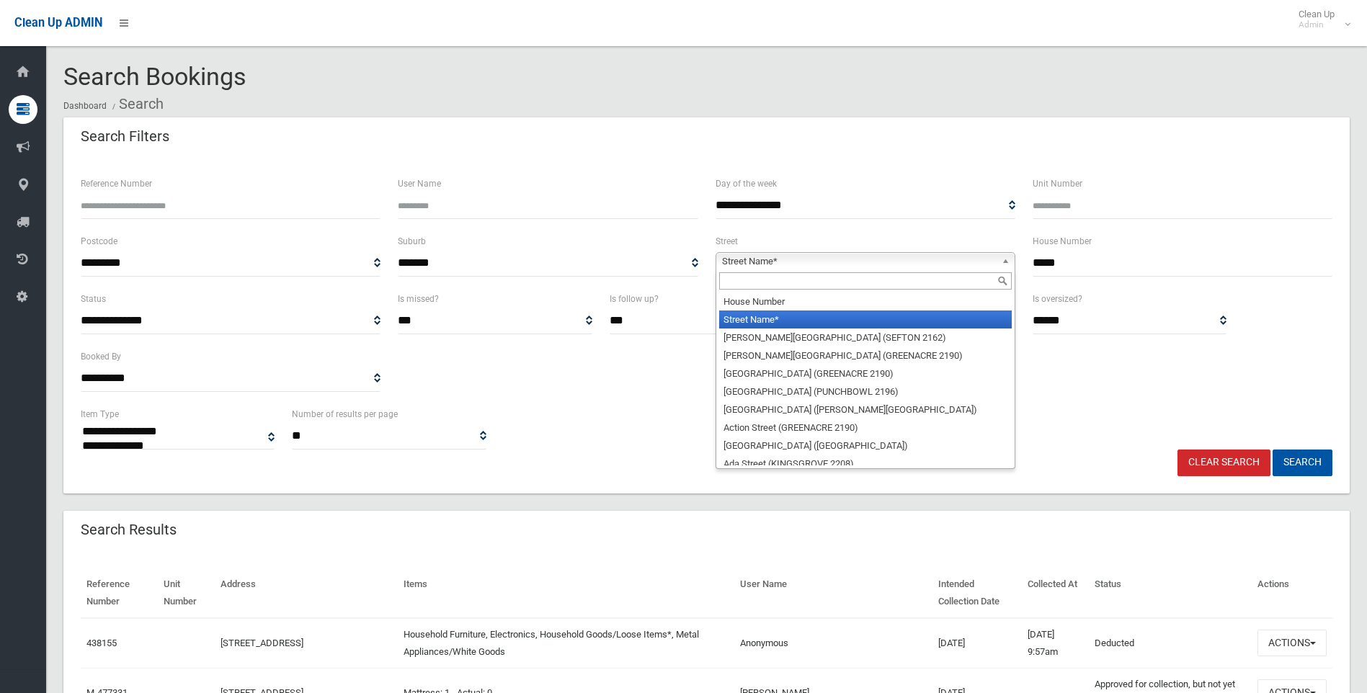
click at [796, 276] on input "text" at bounding box center [865, 280] width 293 height 17
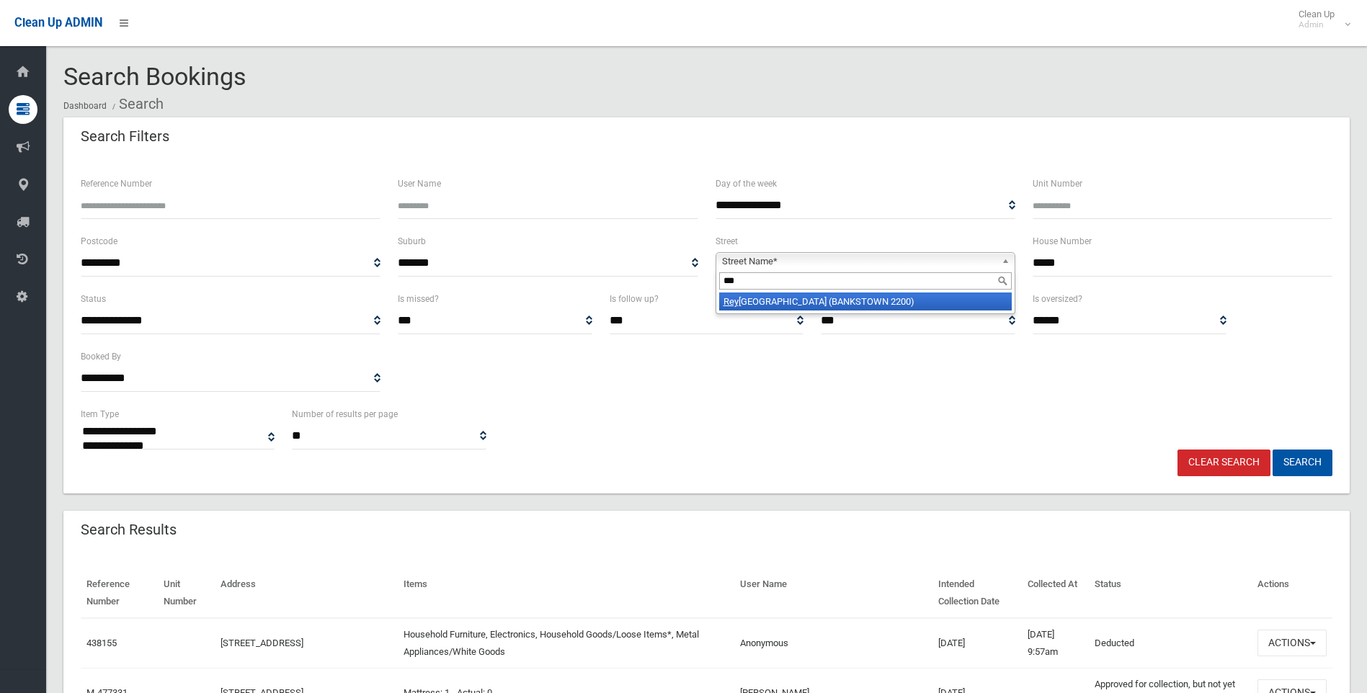
type input "***"
click at [811, 298] on li "Rey nolds Avenue (BANKSTOWN 2200)" at bounding box center [865, 302] width 293 height 18
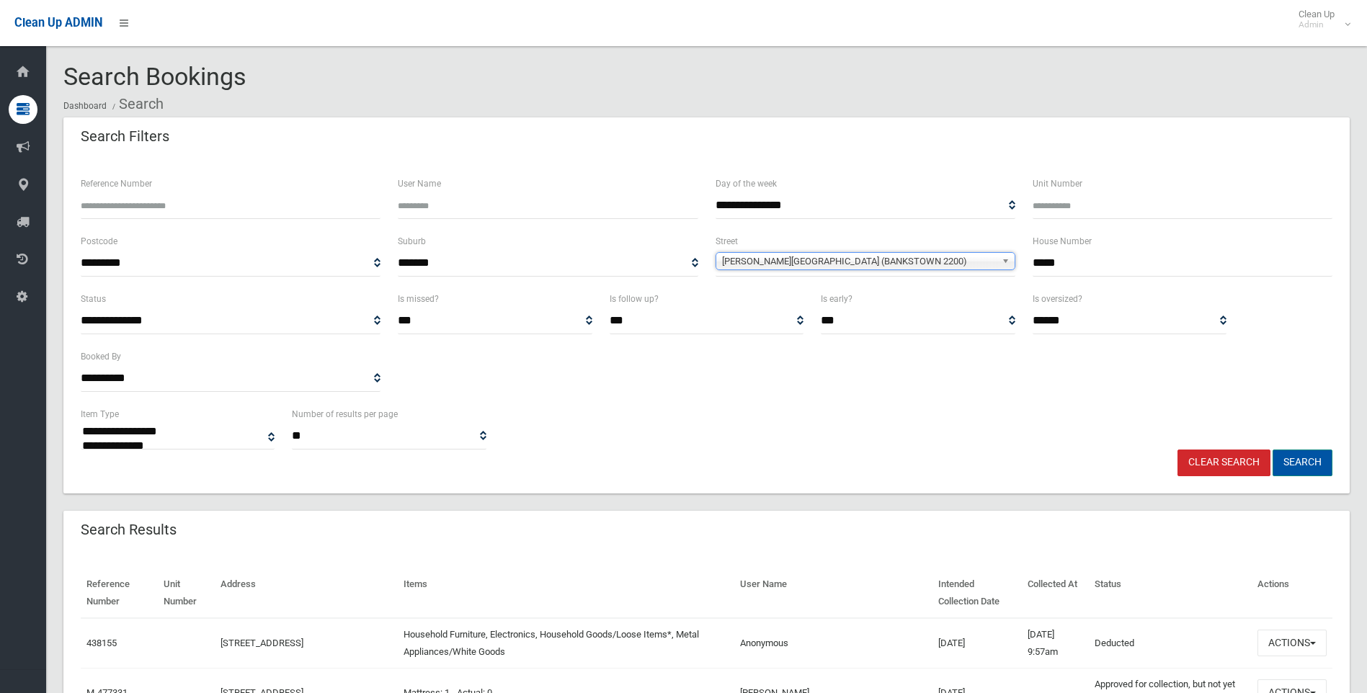
click at [1317, 465] on button "Search" at bounding box center [1303, 463] width 60 height 27
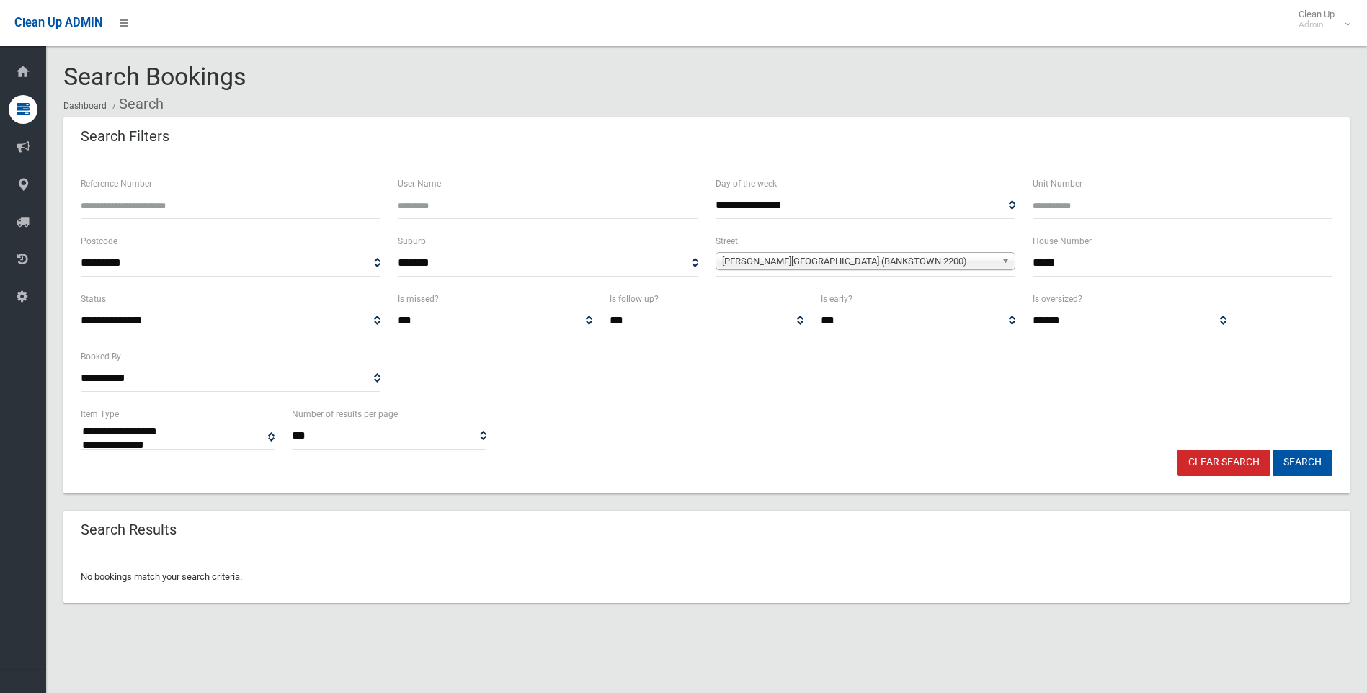
select select
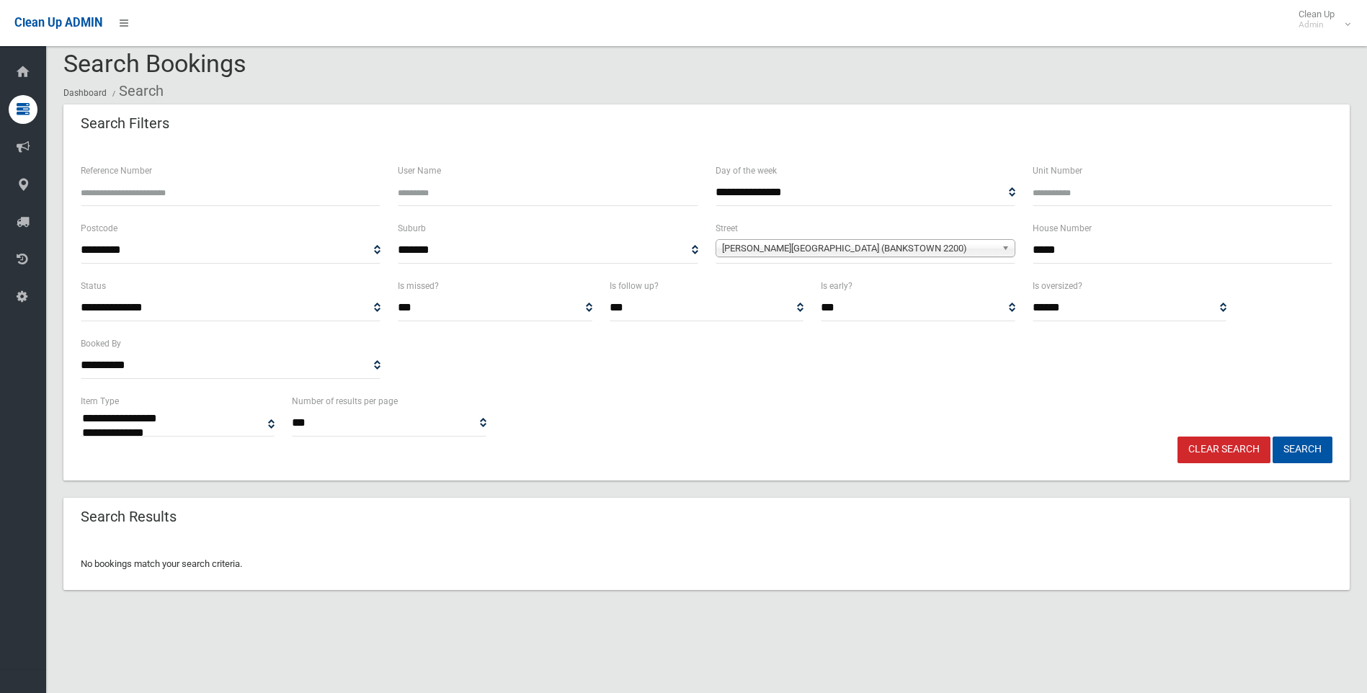
scroll to position [17, 0]
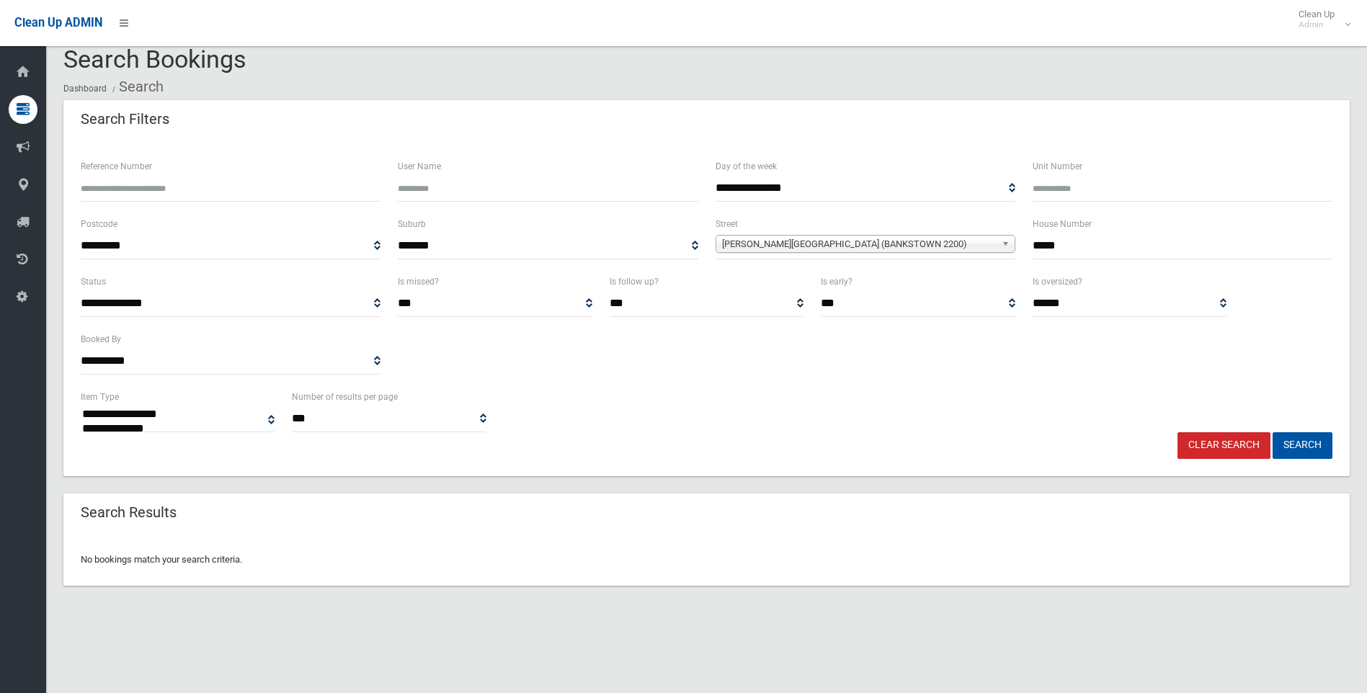
click at [1099, 241] on input "*****" at bounding box center [1183, 246] width 300 height 27
type input "**"
click at [1296, 441] on button "Search" at bounding box center [1303, 445] width 60 height 27
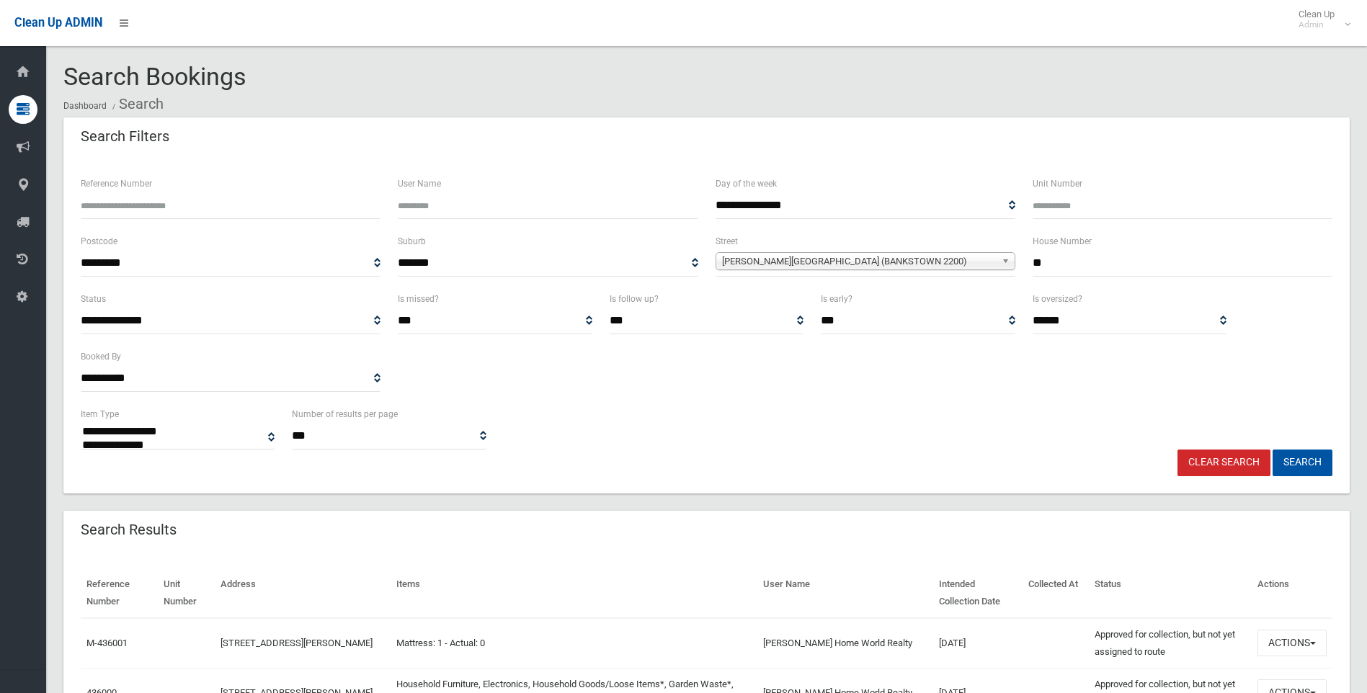
select select
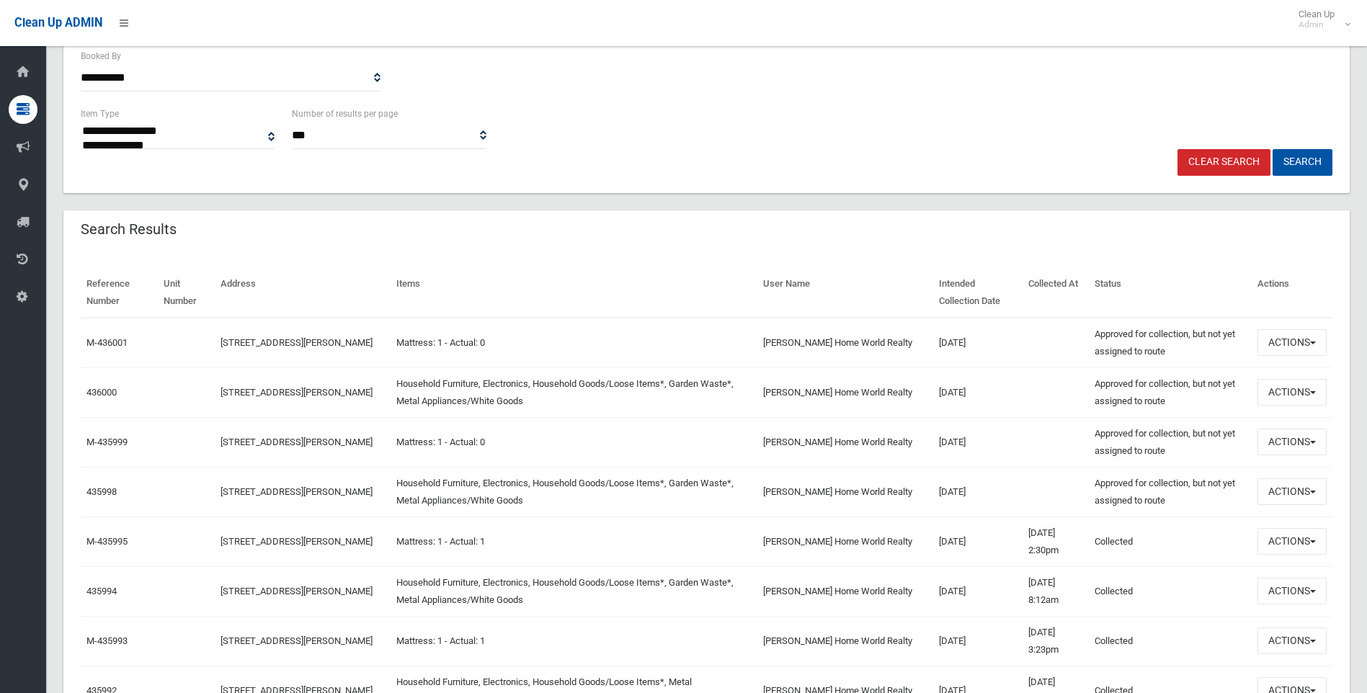
scroll to position [432, 0]
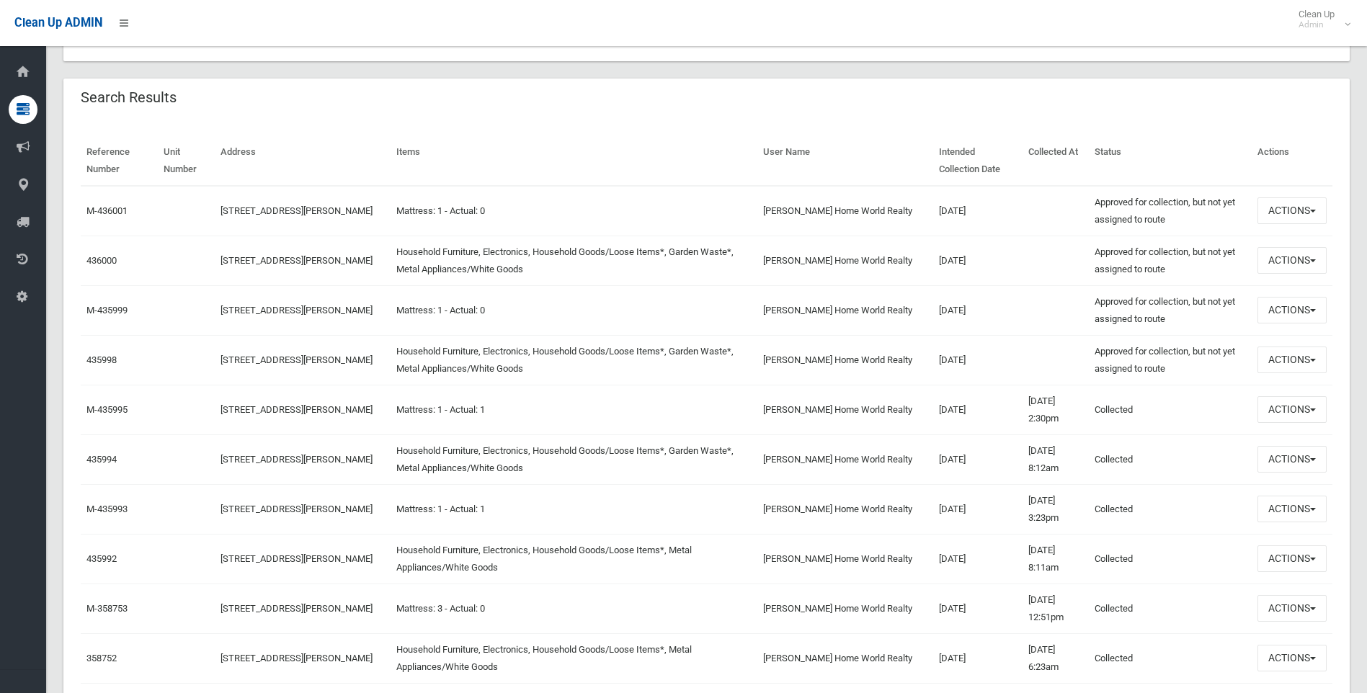
click at [1295, 354] on button "Actions" at bounding box center [1292, 360] width 69 height 27
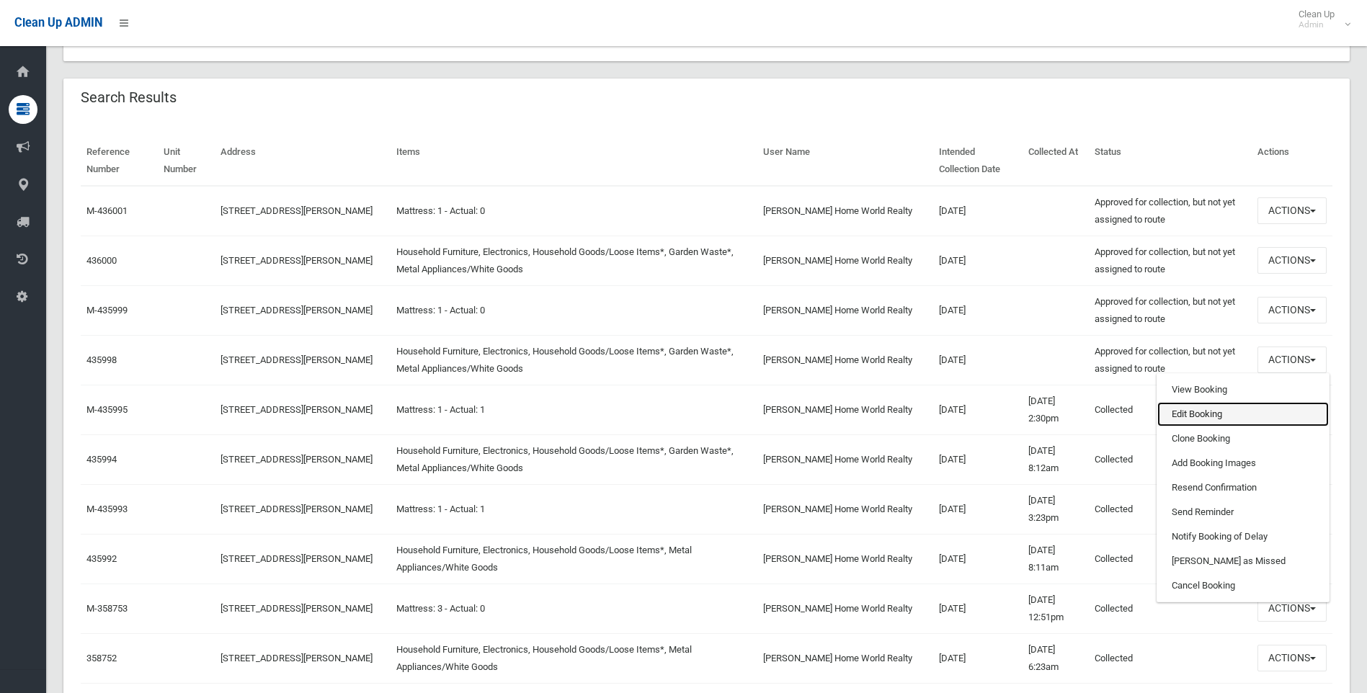
click at [1196, 413] on link "Edit Booking" at bounding box center [1243, 414] width 172 height 25
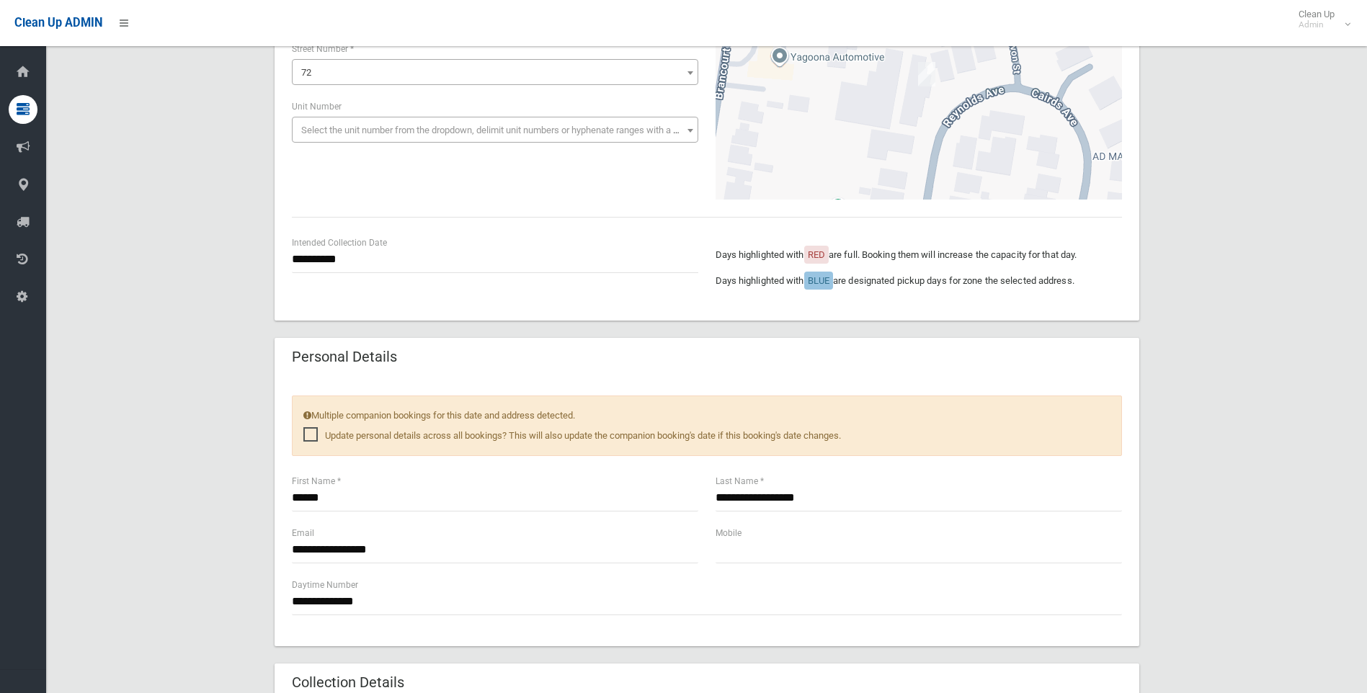
scroll to position [360, 0]
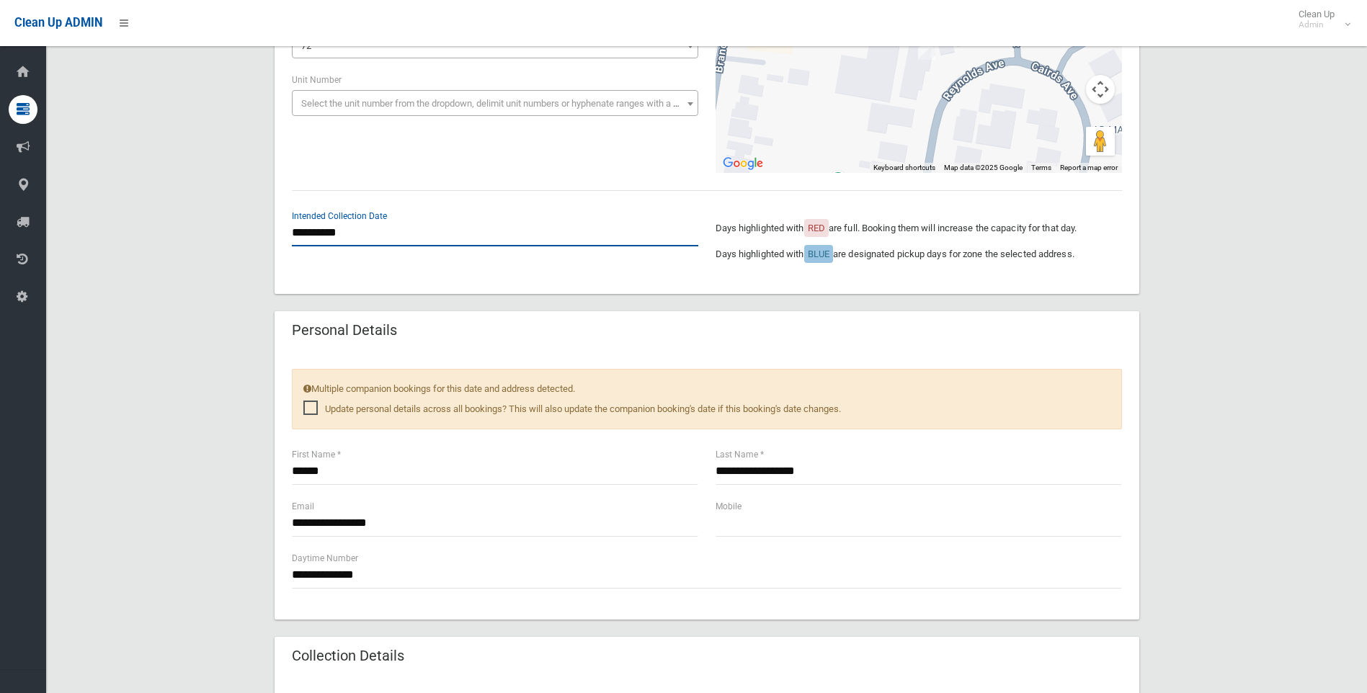
click at [318, 235] on input "**********" at bounding box center [495, 233] width 406 height 27
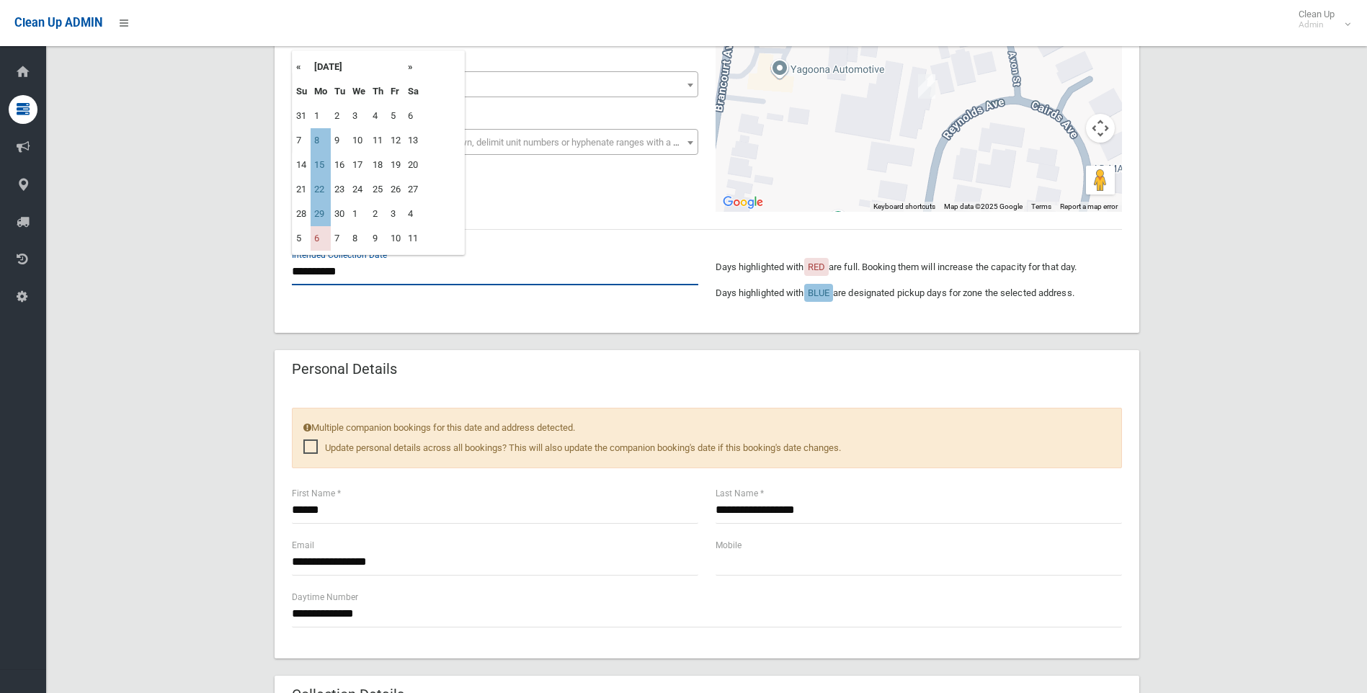
scroll to position [288, 0]
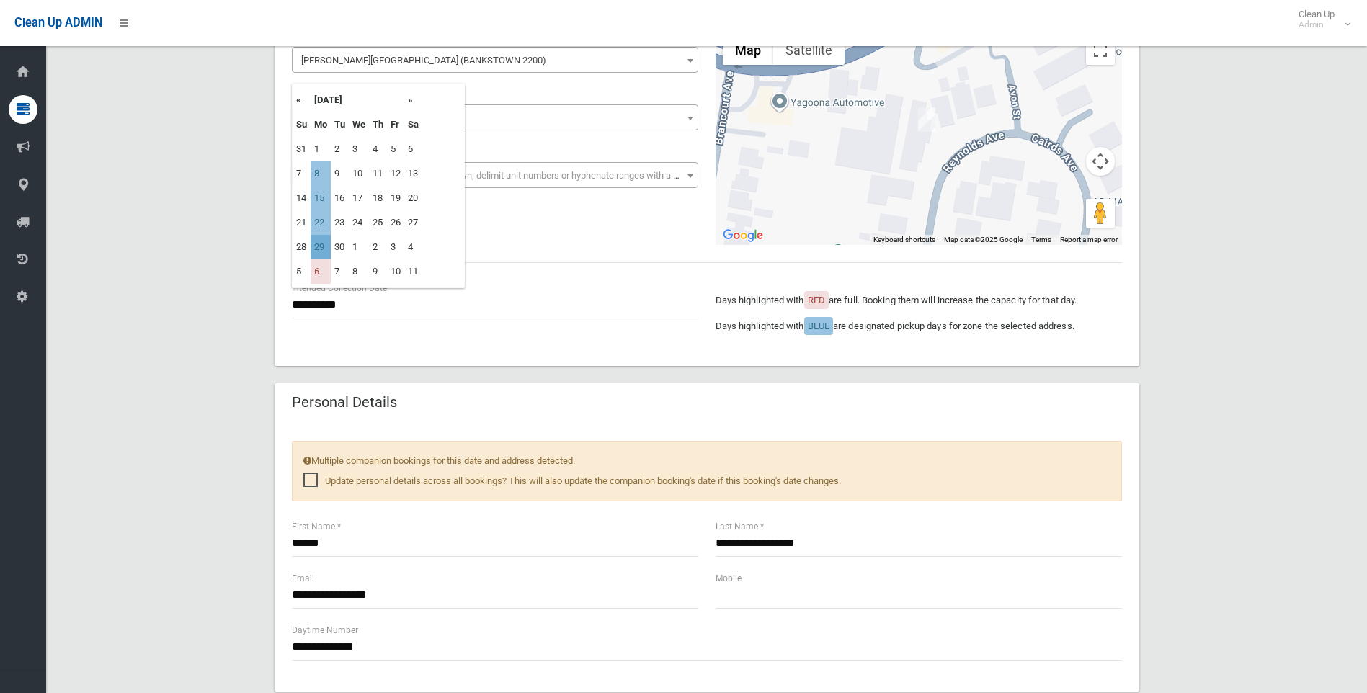
click at [318, 250] on td "29" at bounding box center [321, 247] width 20 height 25
type input "**********"
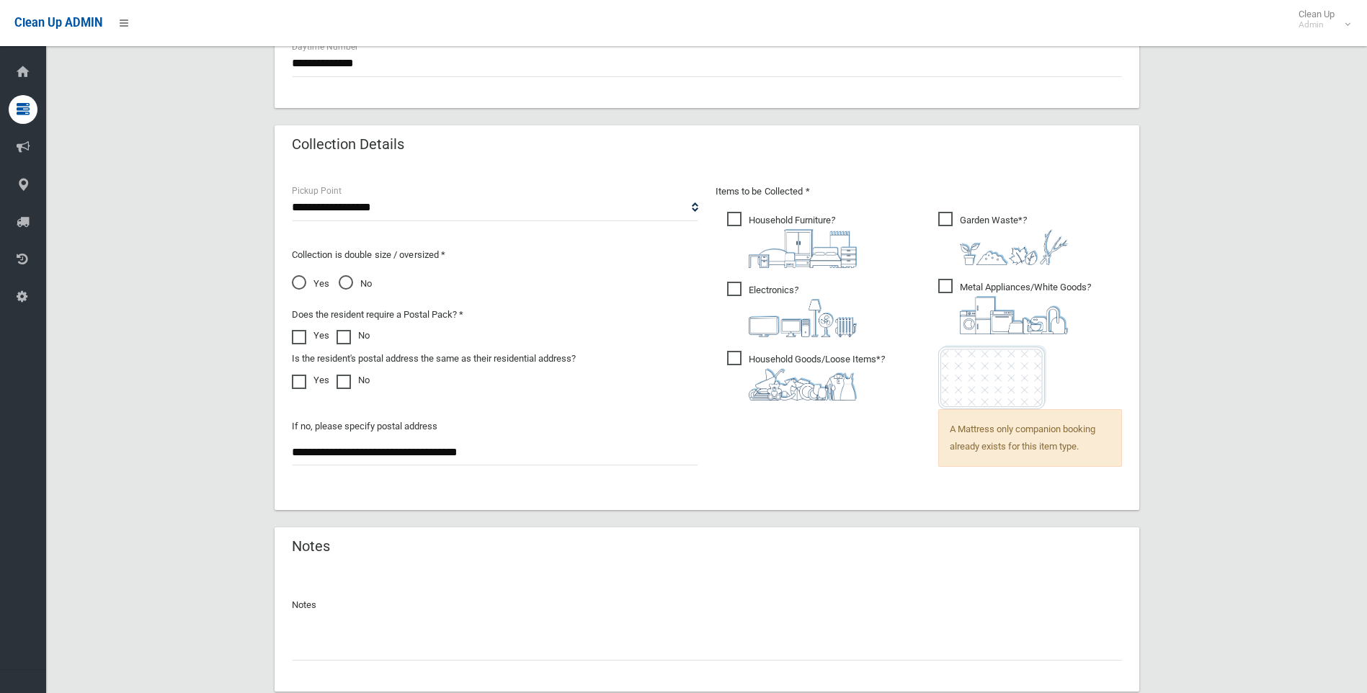
scroll to position [937, 0]
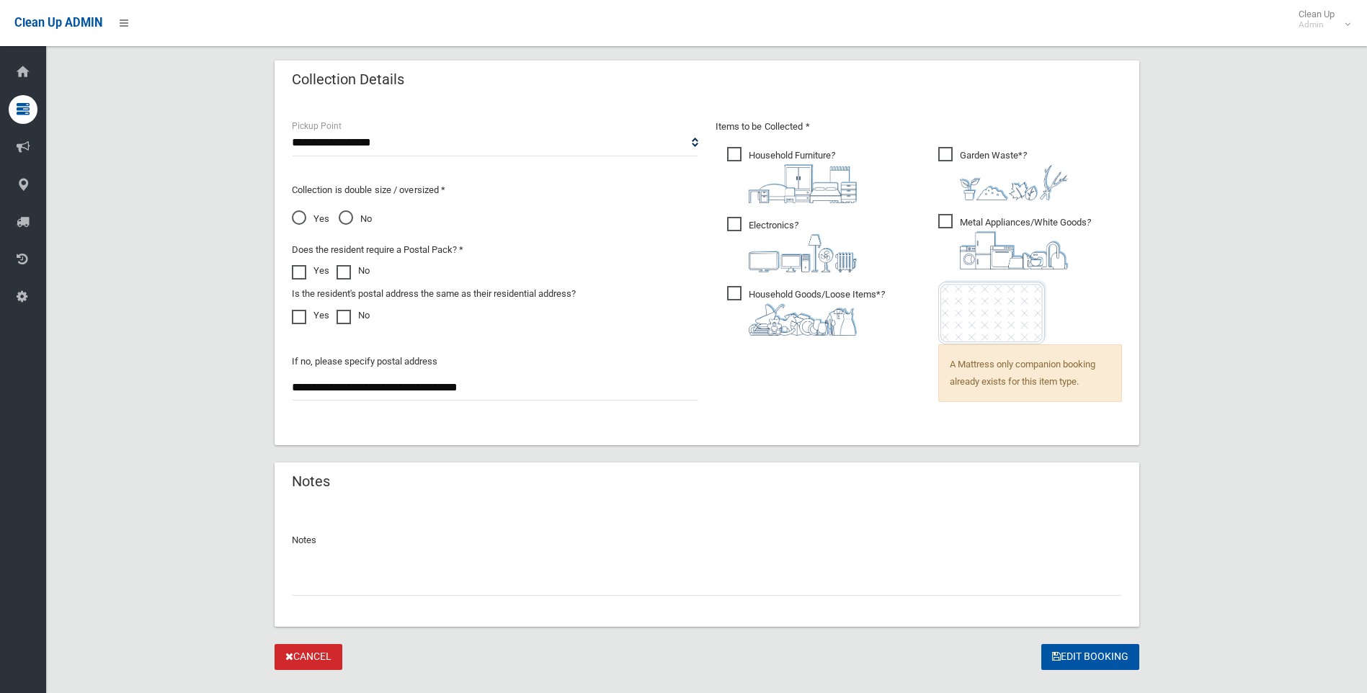
click at [341, 595] on input "text" at bounding box center [707, 582] width 830 height 27
type input "*"
paste input "**********"
type input "**********"
click at [1087, 659] on button "Edit Booking" at bounding box center [1090, 657] width 98 height 27
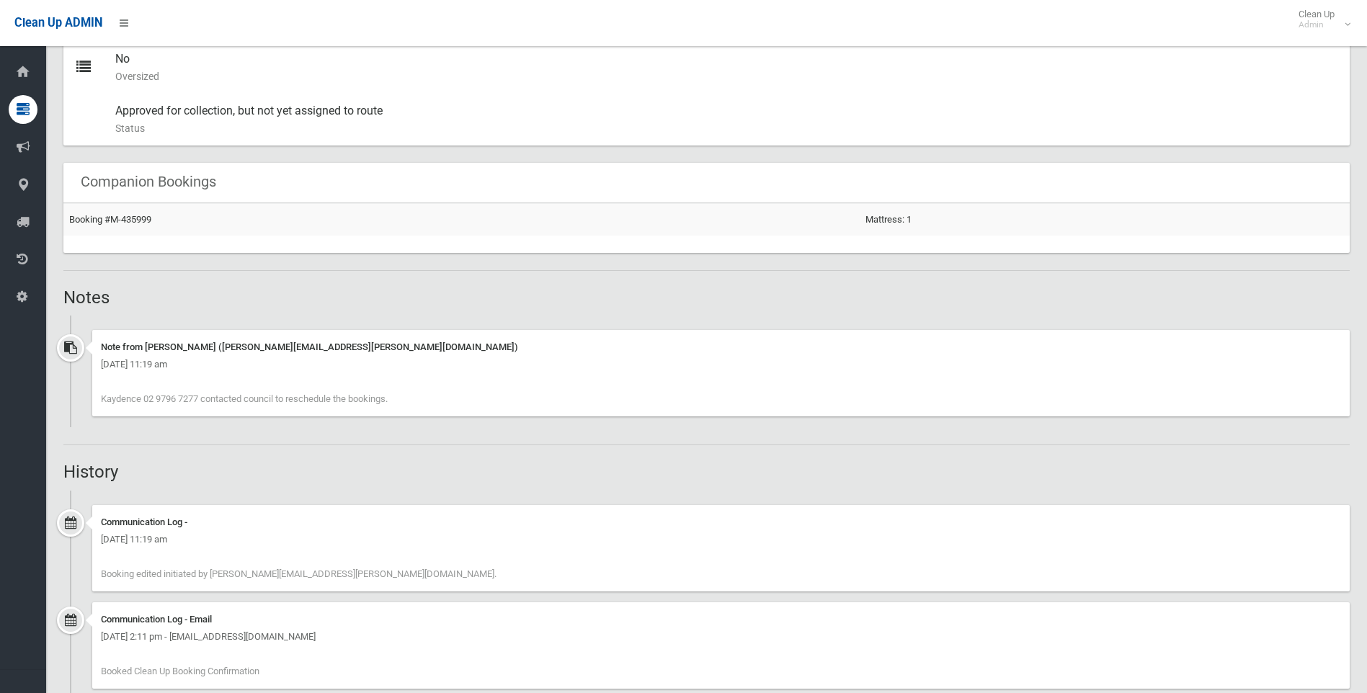
scroll to position [535, 0]
